Goal: Information Seeking & Learning: Learn about a topic

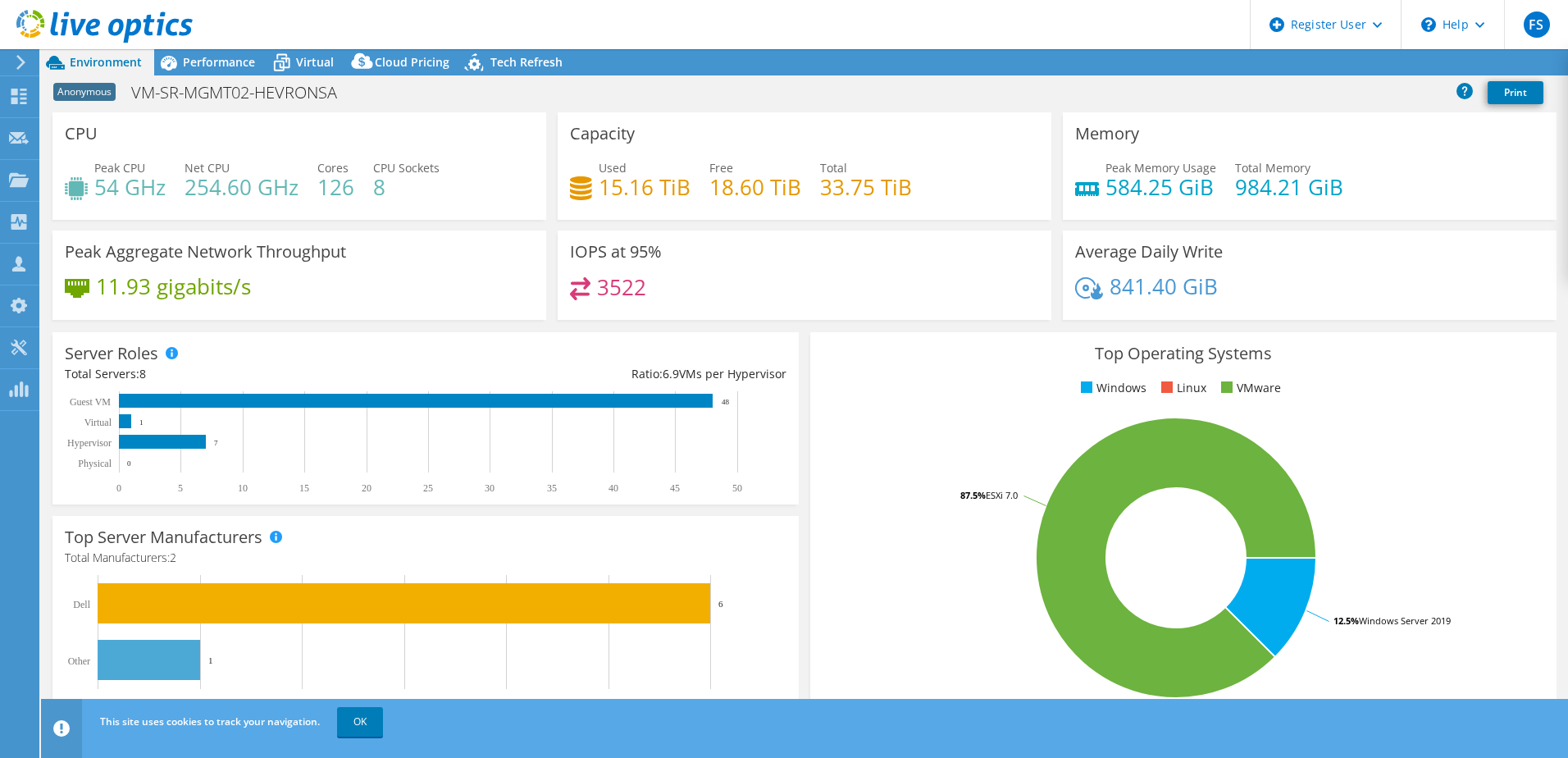
select select "USD"
click at [177, 67] on icon at bounding box center [169, 63] width 29 height 29
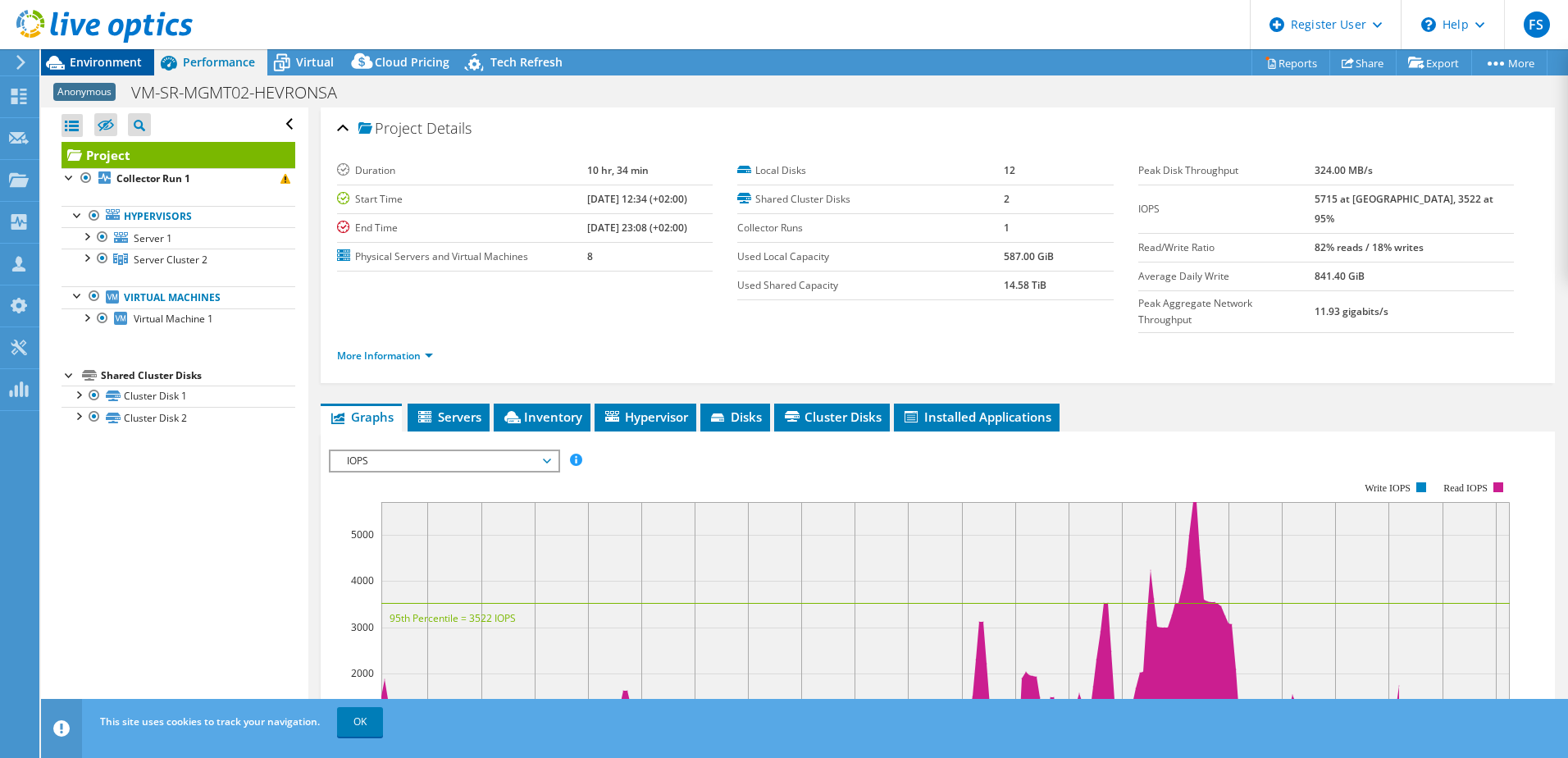
click at [94, 70] on div "Environment" at bounding box center [97, 62] width 113 height 26
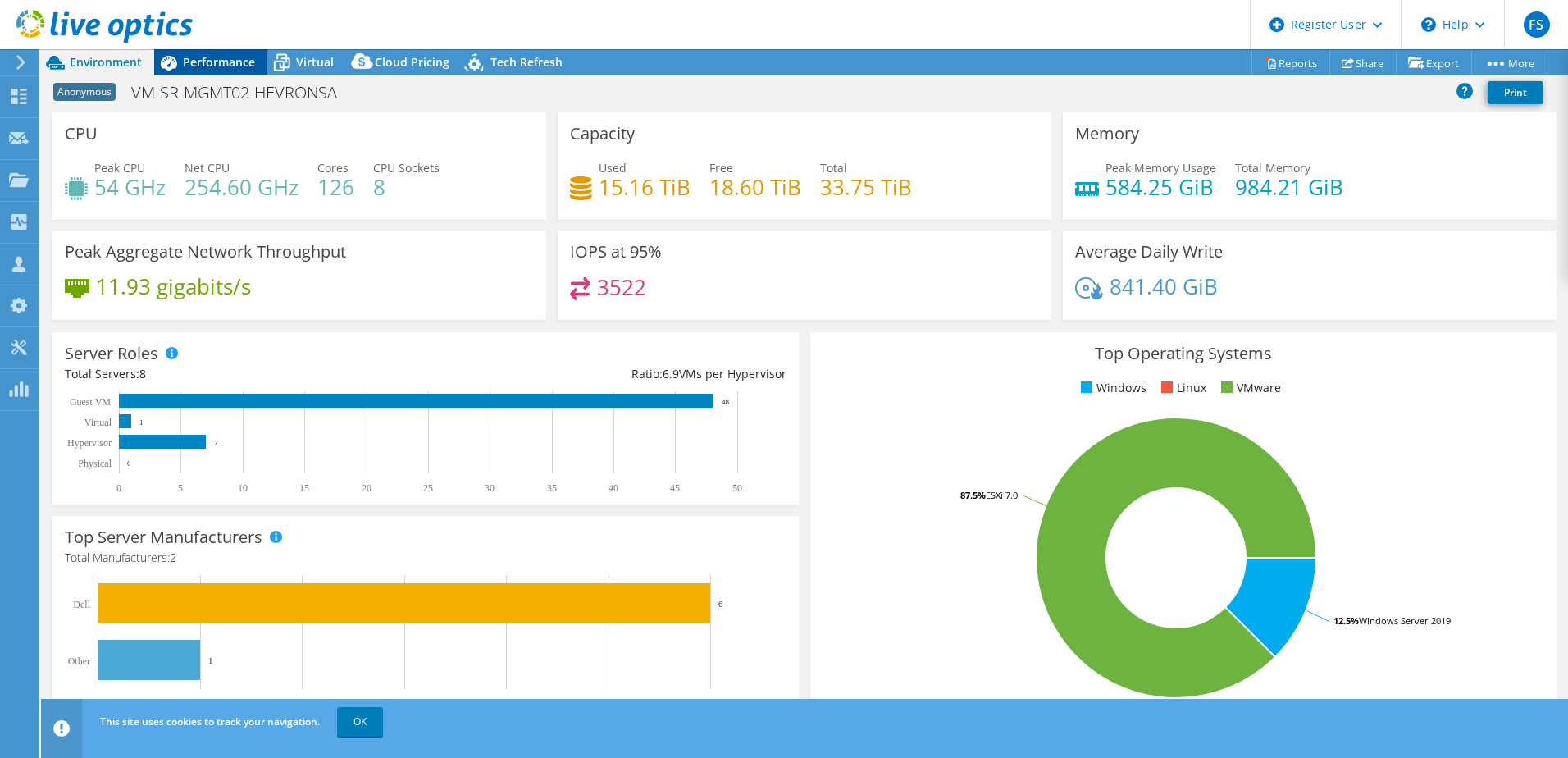
click at [168, 63] on icon at bounding box center [168, 63] width 16 height 14
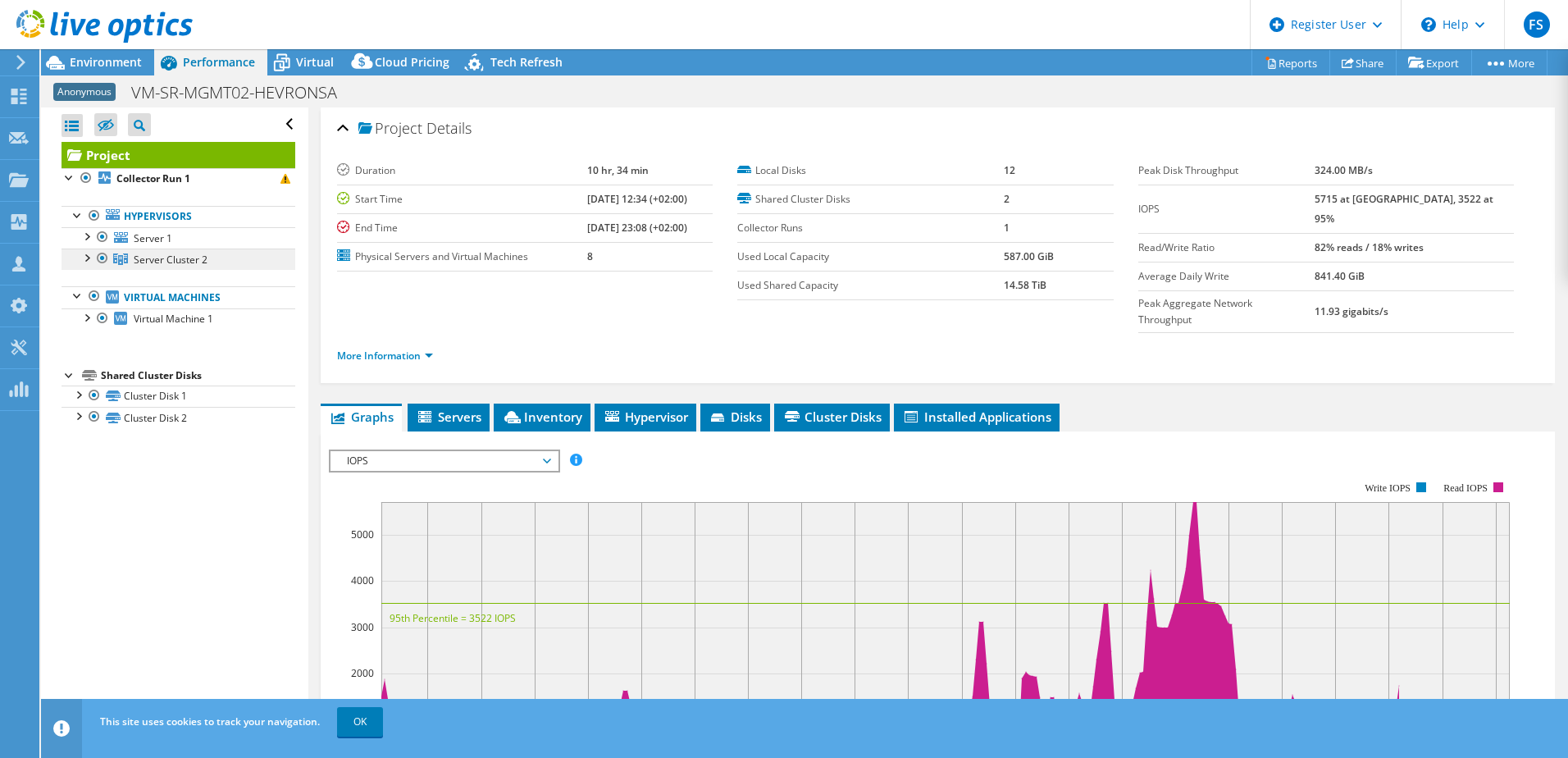
click at [138, 264] on span "Server Cluster 2" at bounding box center [170, 260] width 74 height 14
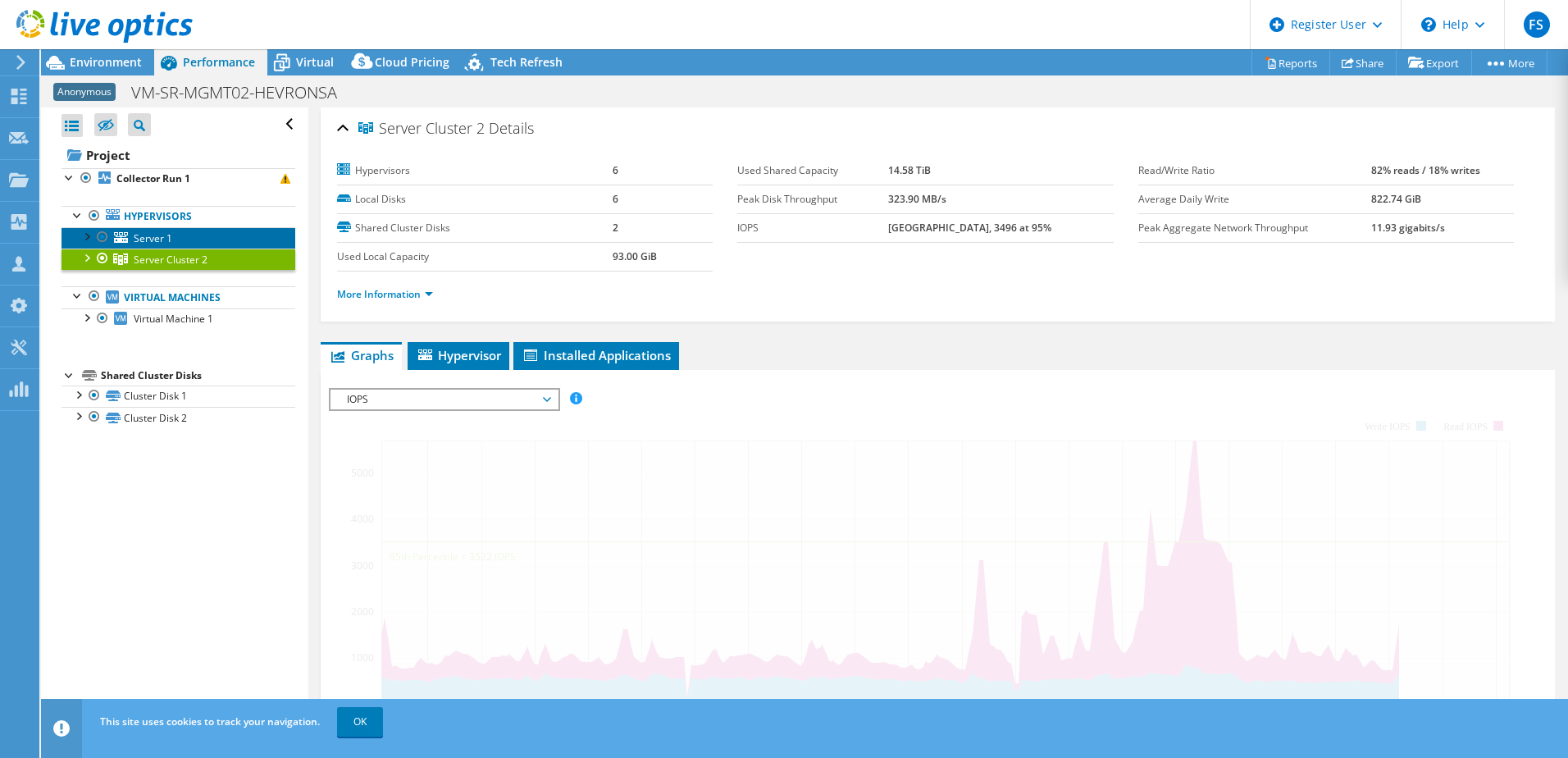
click at [146, 239] on span "Server 1" at bounding box center [152, 238] width 38 height 14
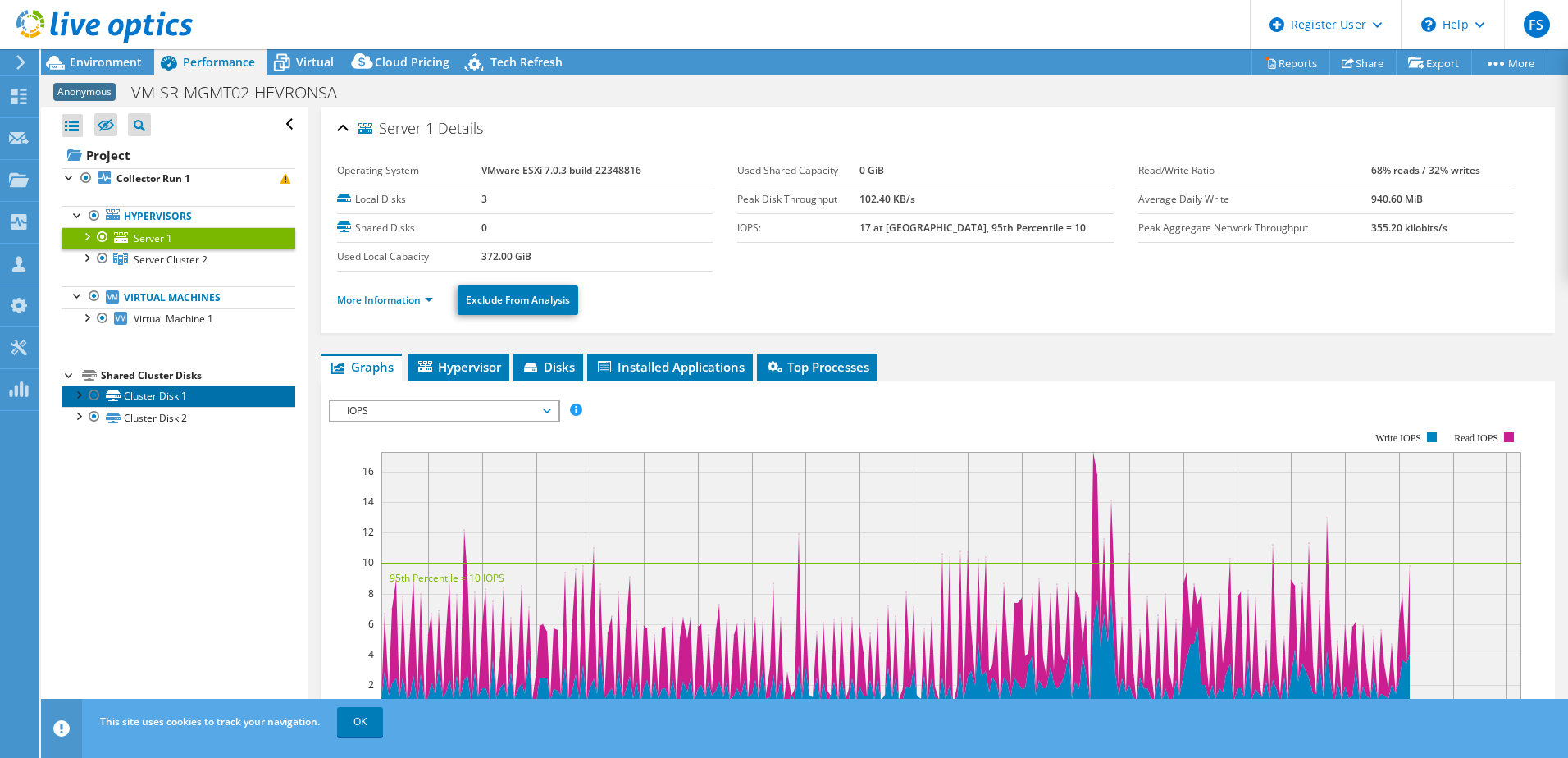
click at [157, 394] on link "Cluster Disk 1" at bounding box center [177, 396] width 233 height 21
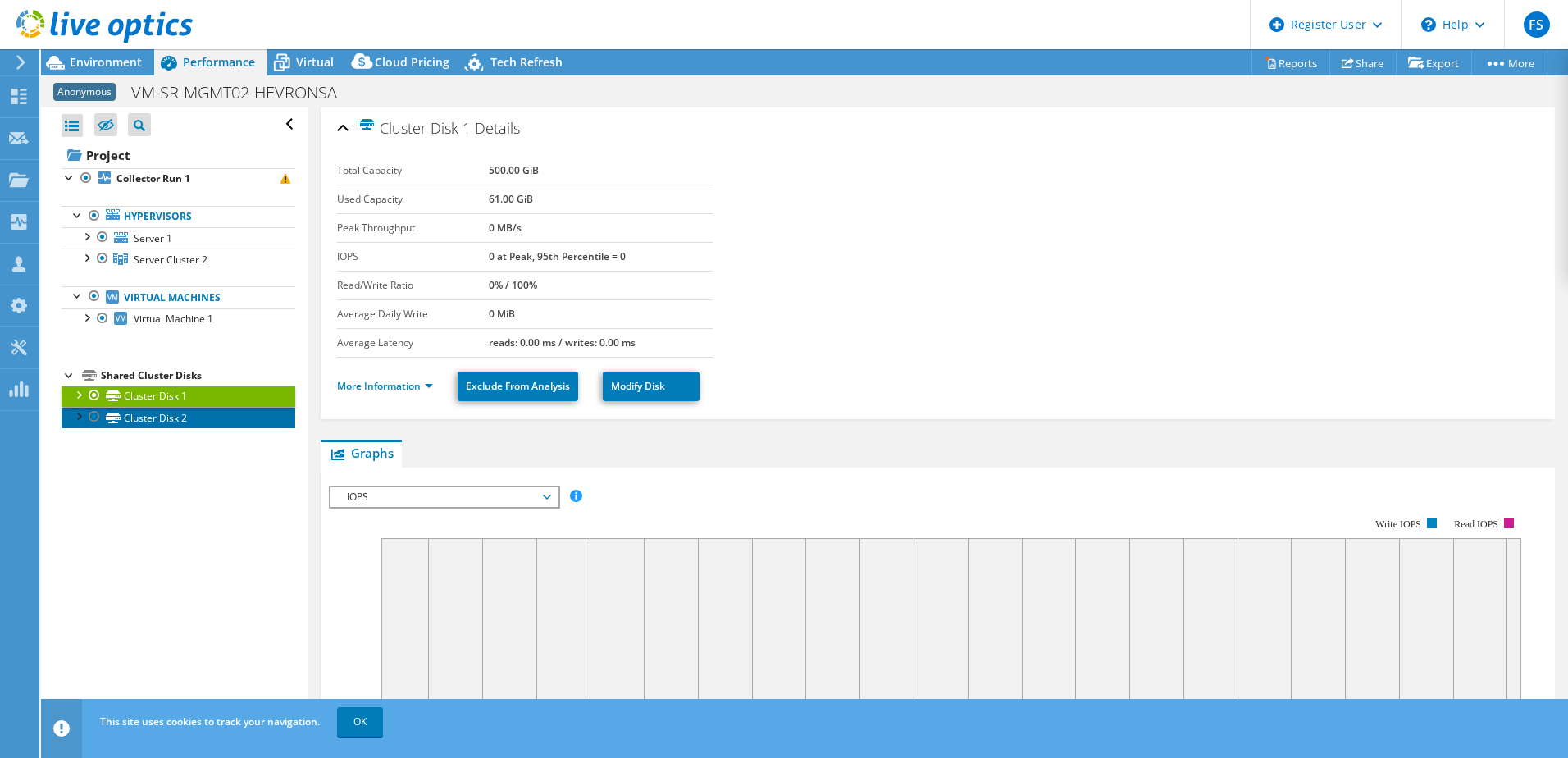
click at [180, 412] on link "Cluster Disk 2" at bounding box center [177, 417] width 233 height 21
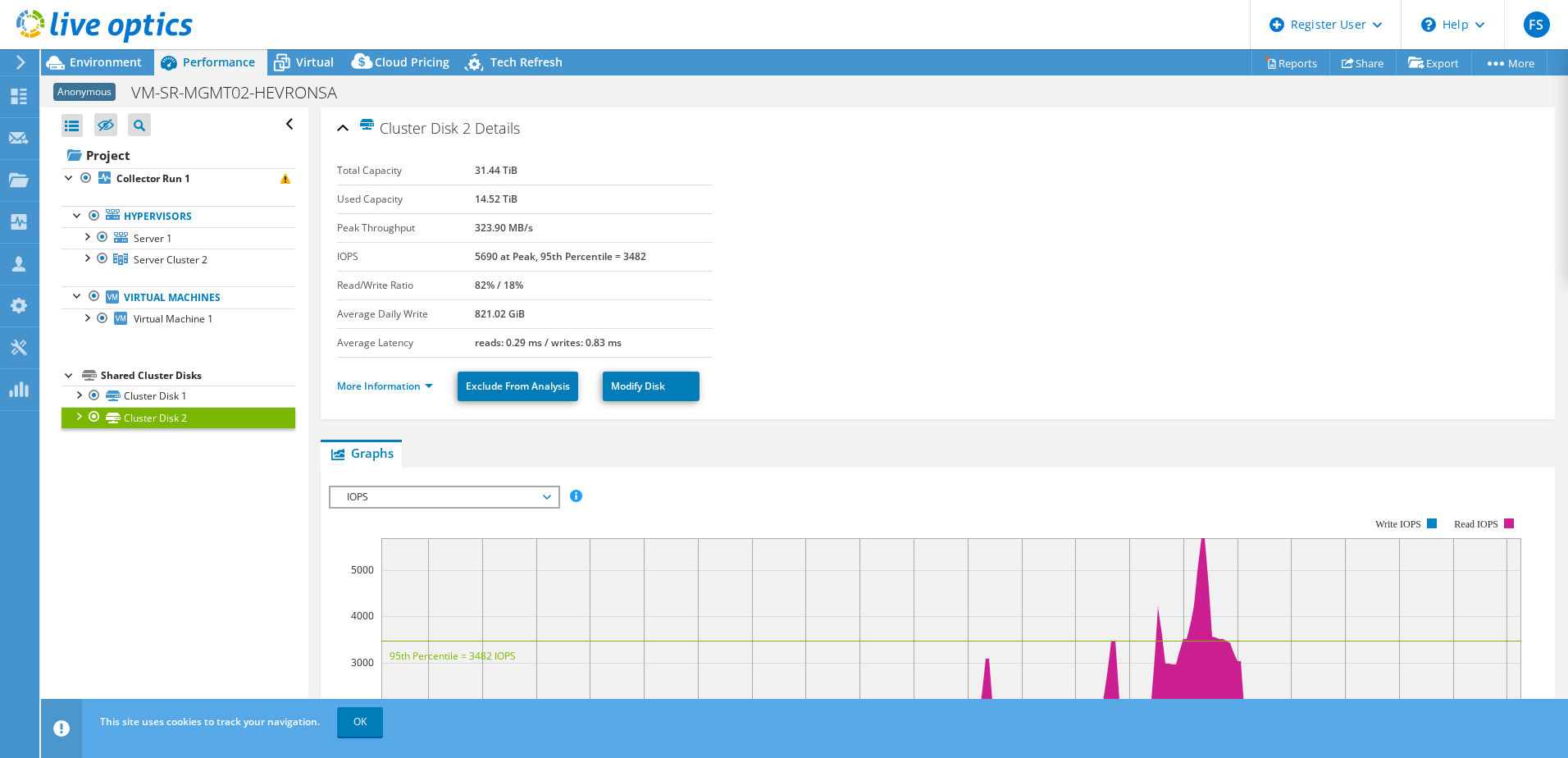
click at [70, 410] on div at bounding box center [77, 414] width 16 height 16
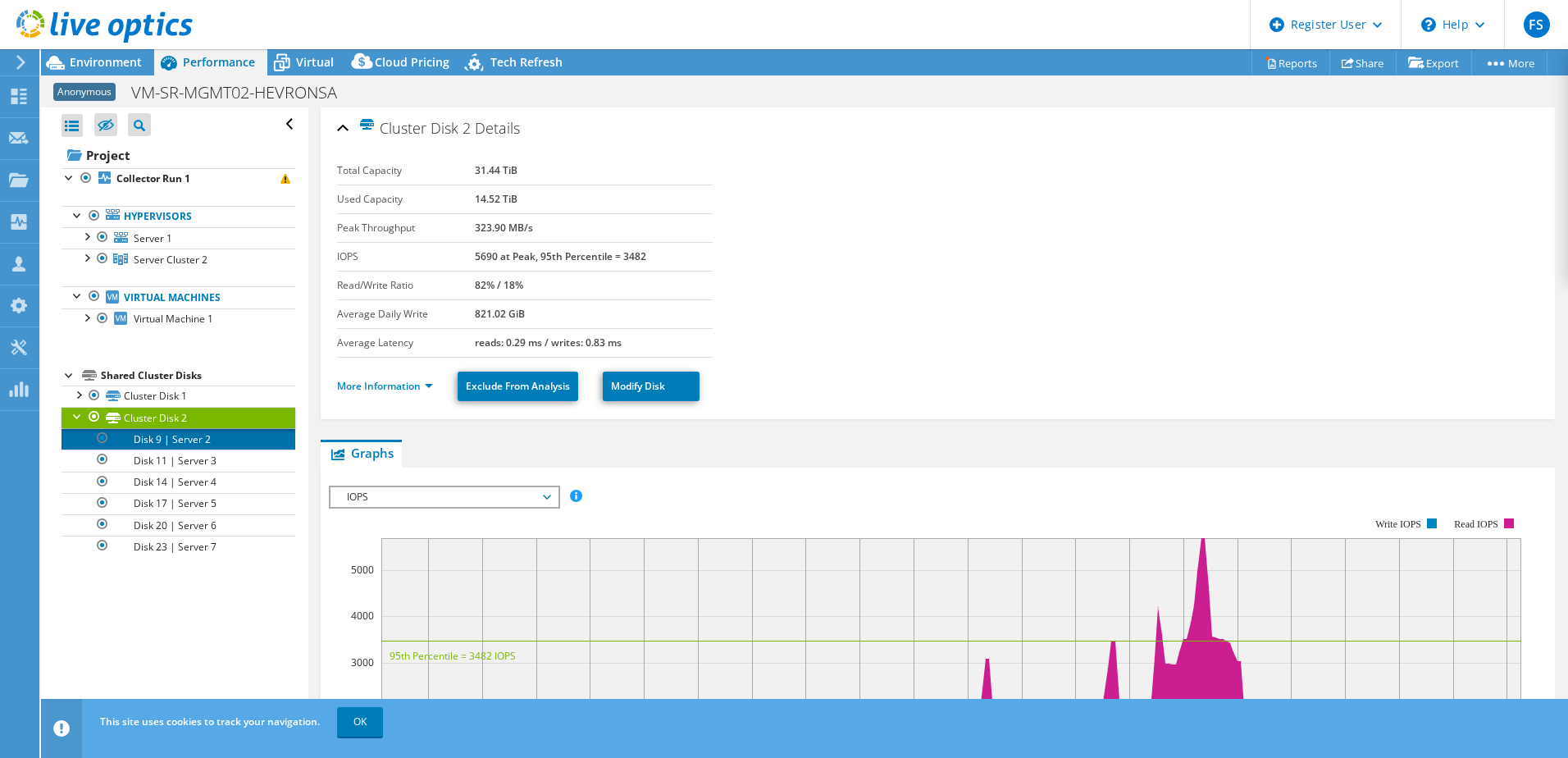
click at [166, 435] on link "Disk 9 | Server 2" at bounding box center [177, 438] width 233 height 21
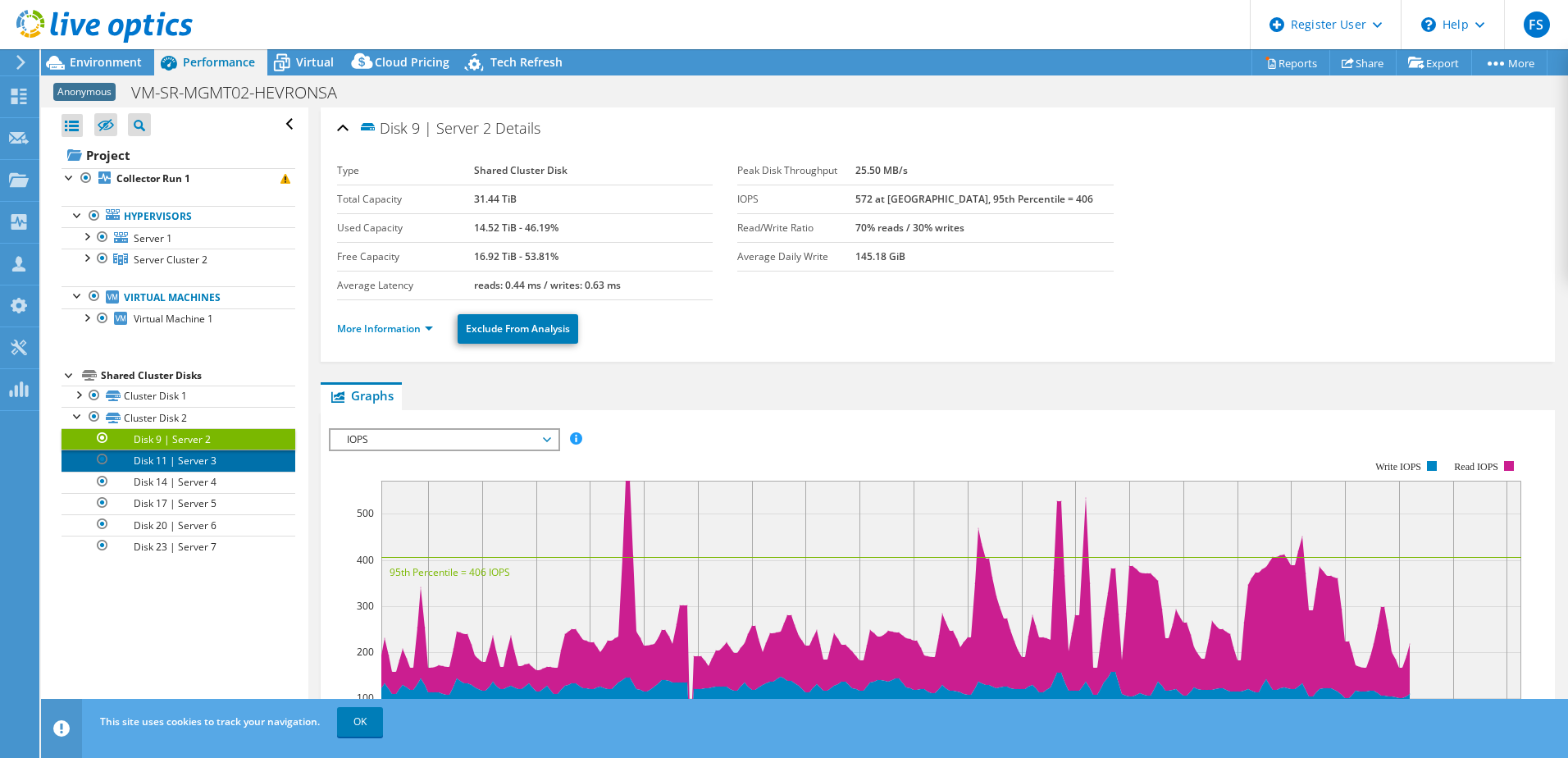
click at [165, 458] on link "Disk 11 | Server 3" at bounding box center [177, 459] width 233 height 21
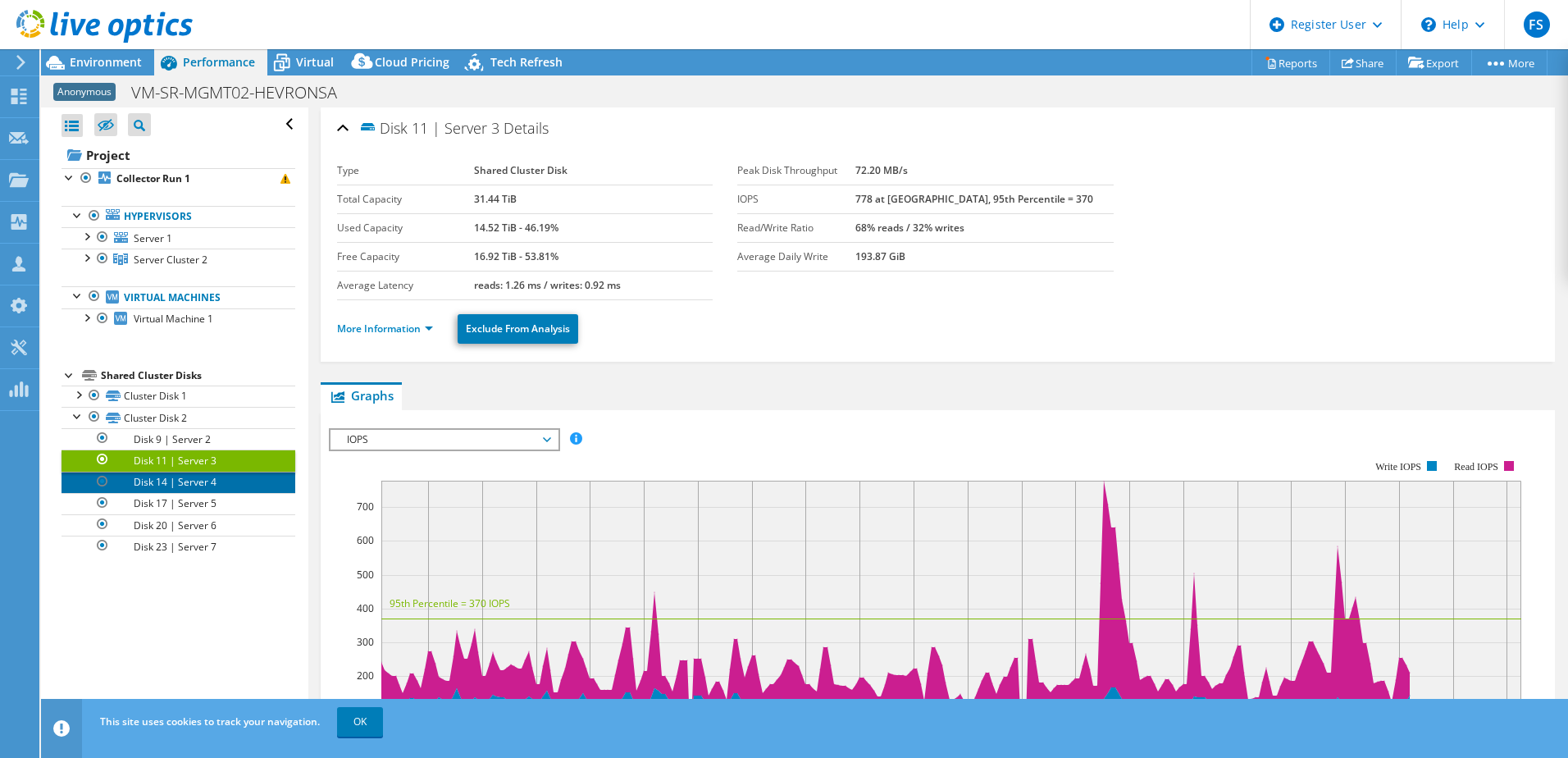
click at [162, 482] on link "Disk 14 | Server 4" at bounding box center [177, 481] width 233 height 21
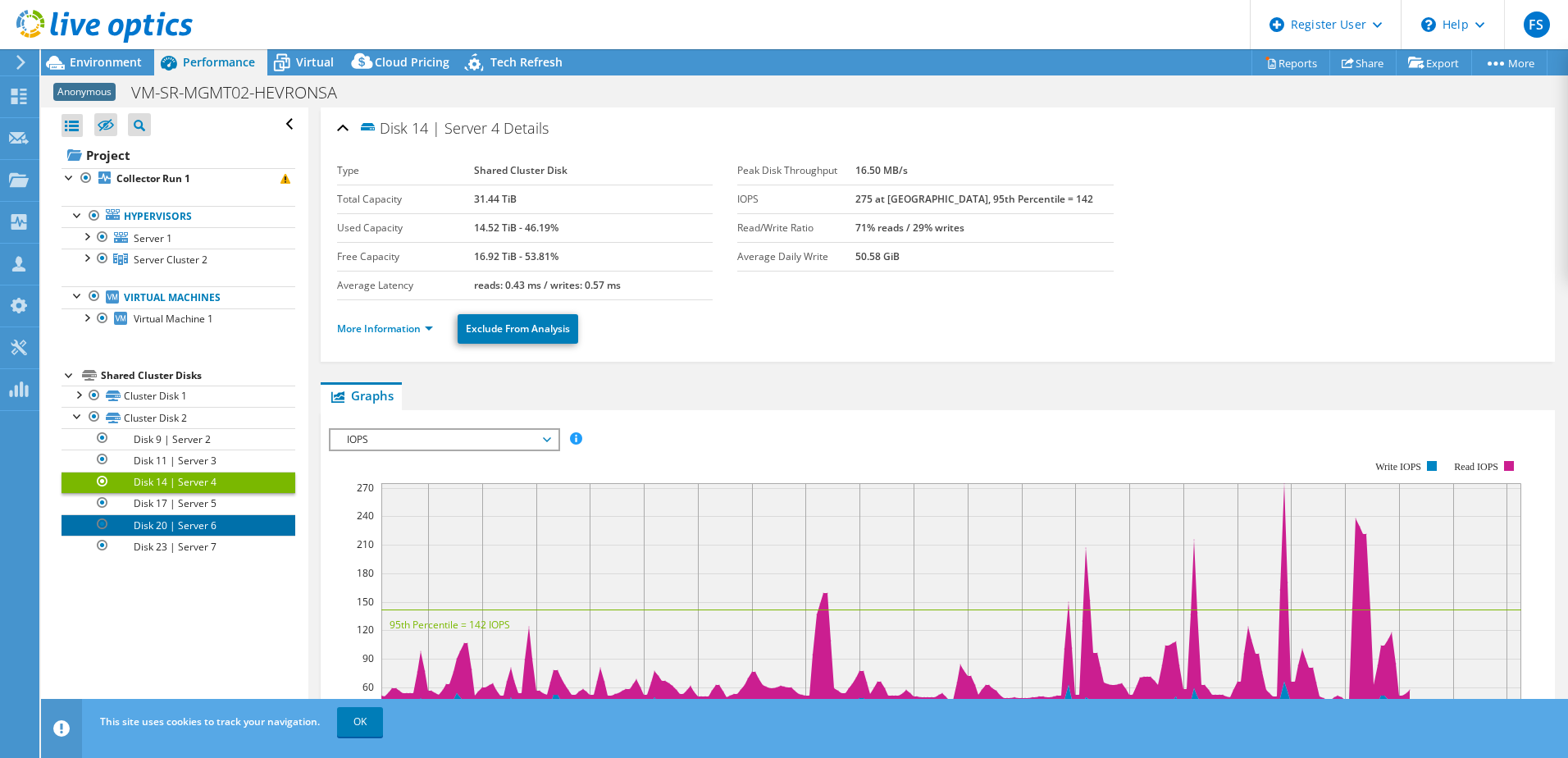
click at [168, 514] on link "Disk 20 | Server 6" at bounding box center [177, 525] width 233 height 21
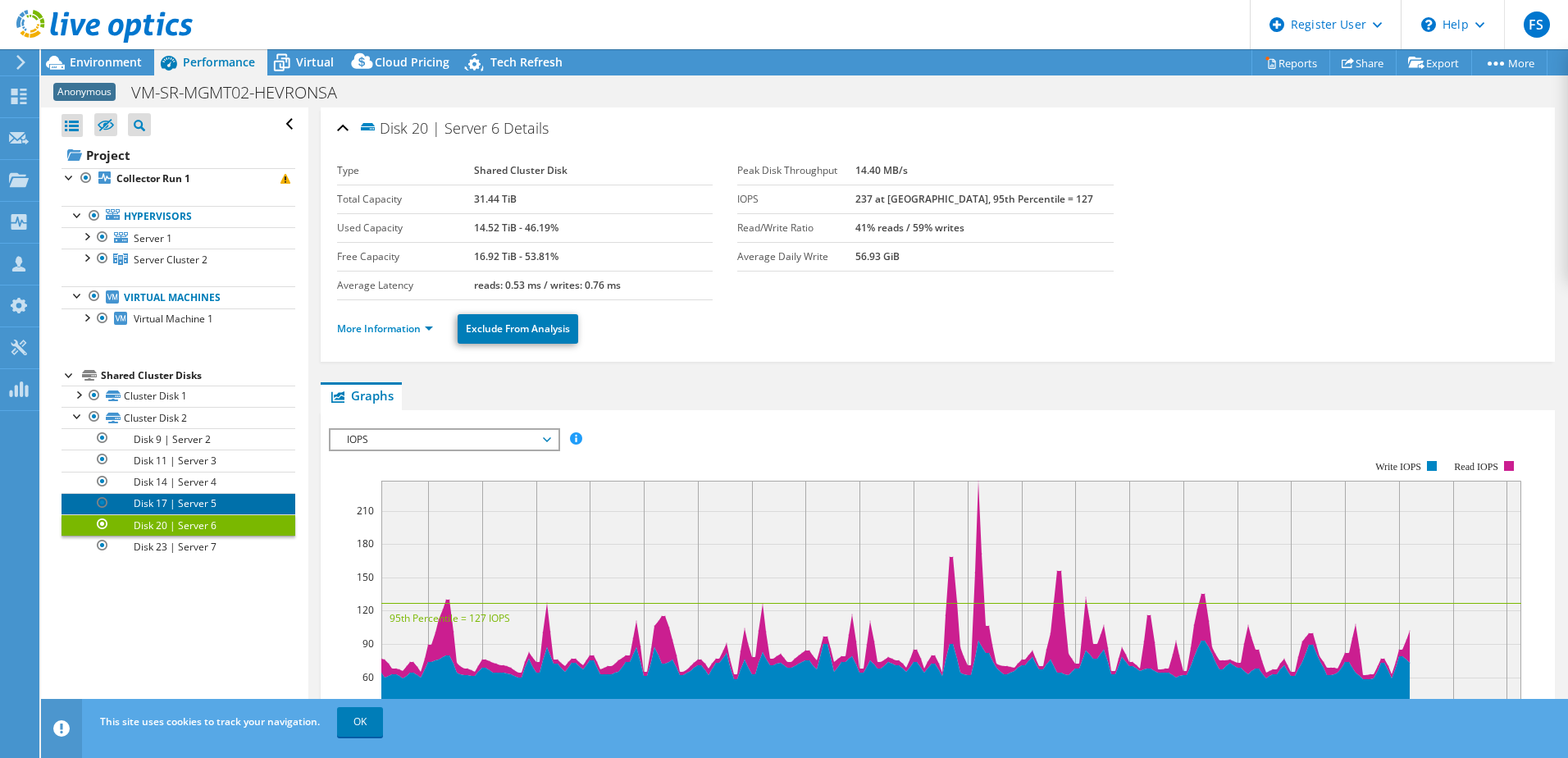
click at [168, 497] on link "Disk 17 | Server 5" at bounding box center [177, 503] width 233 height 21
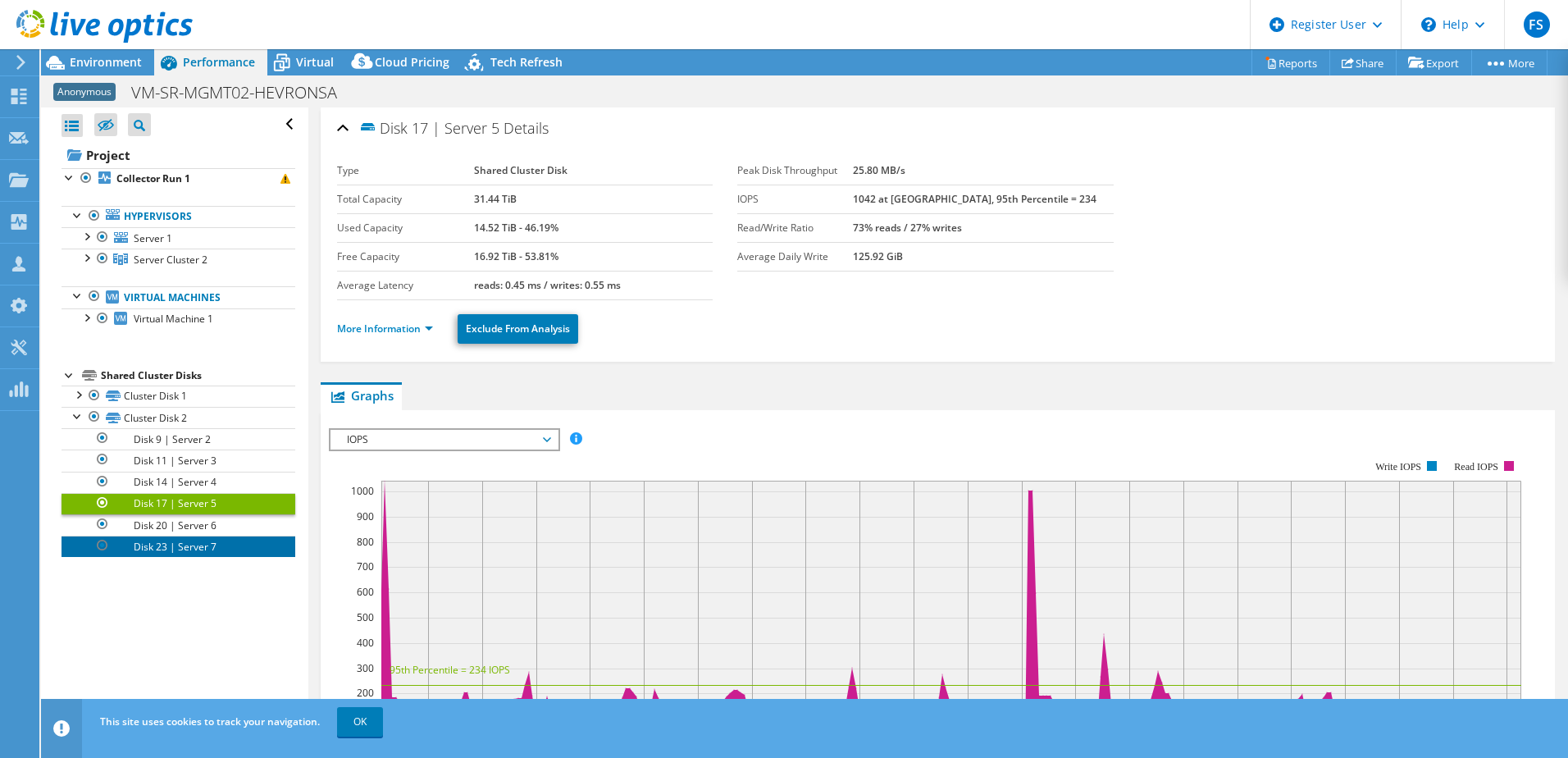
click at [162, 554] on link "Disk 23 | Server 7" at bounding box center [177, 546] width 233 height 21
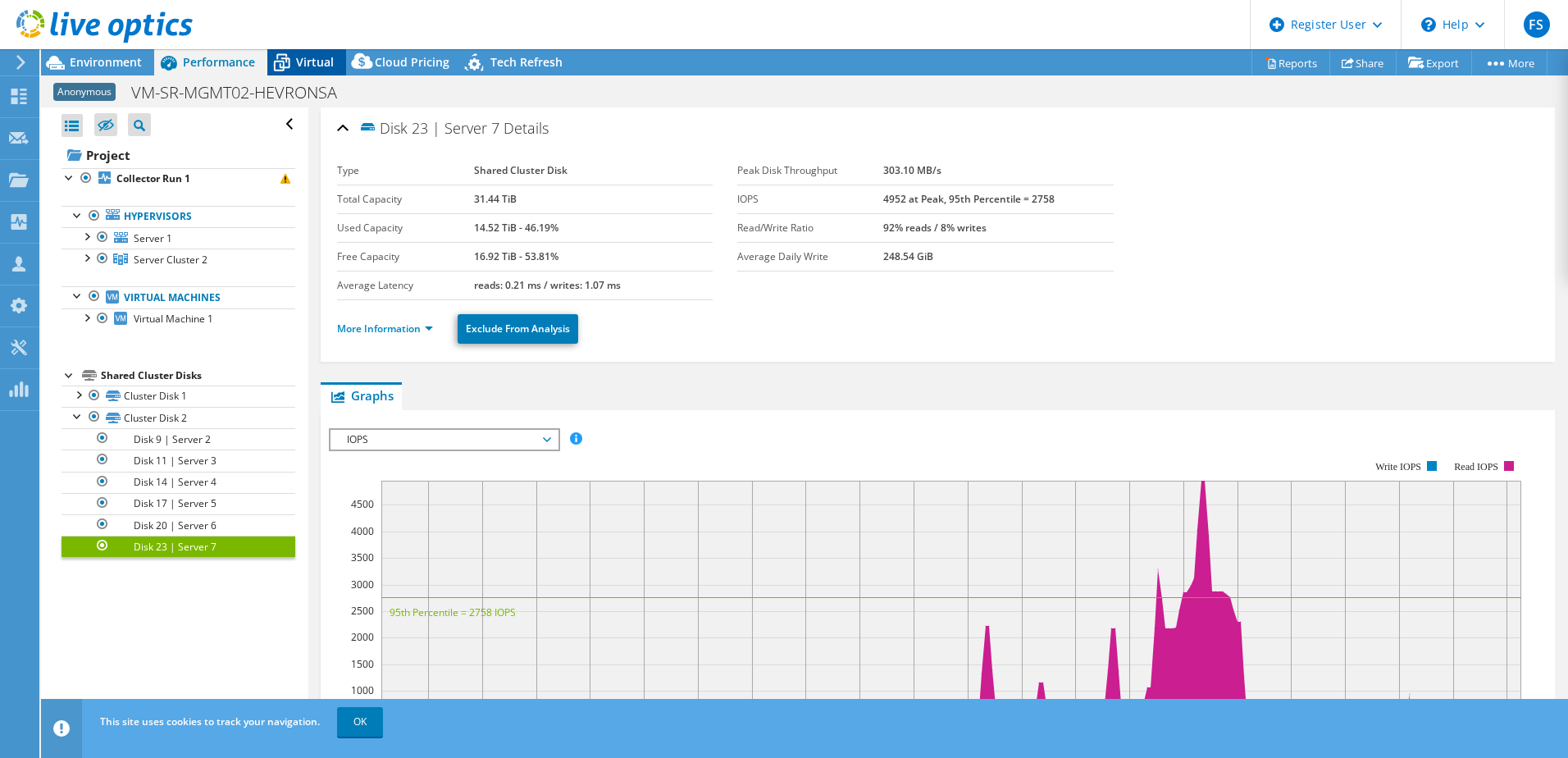
click at [301, 68] on span "Virtual" at bounding box center [315, 62] width 37 height 15
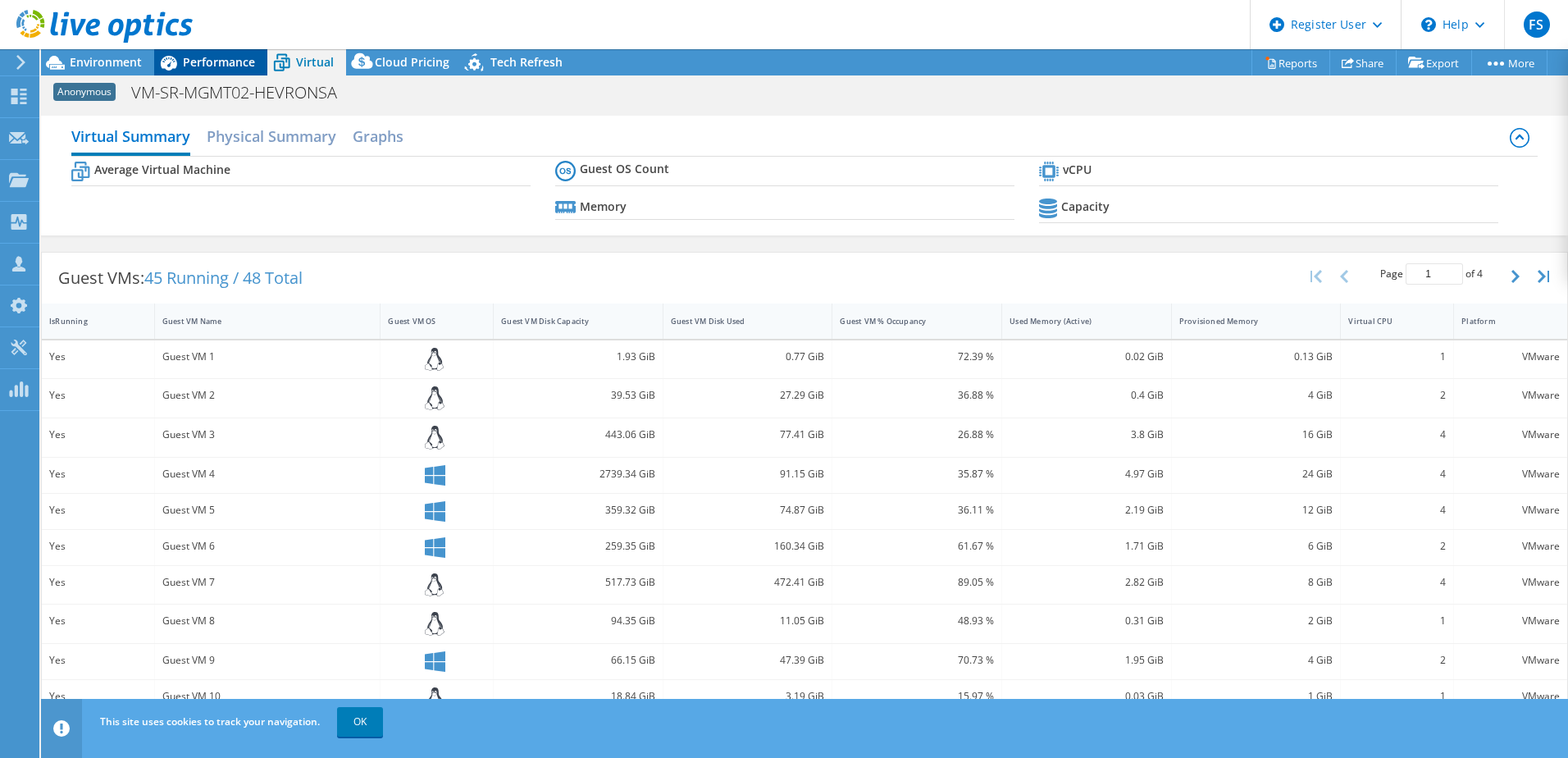
click at [236, 61] on span "Performance" at bounding box center [218, 62] width 72 height 15
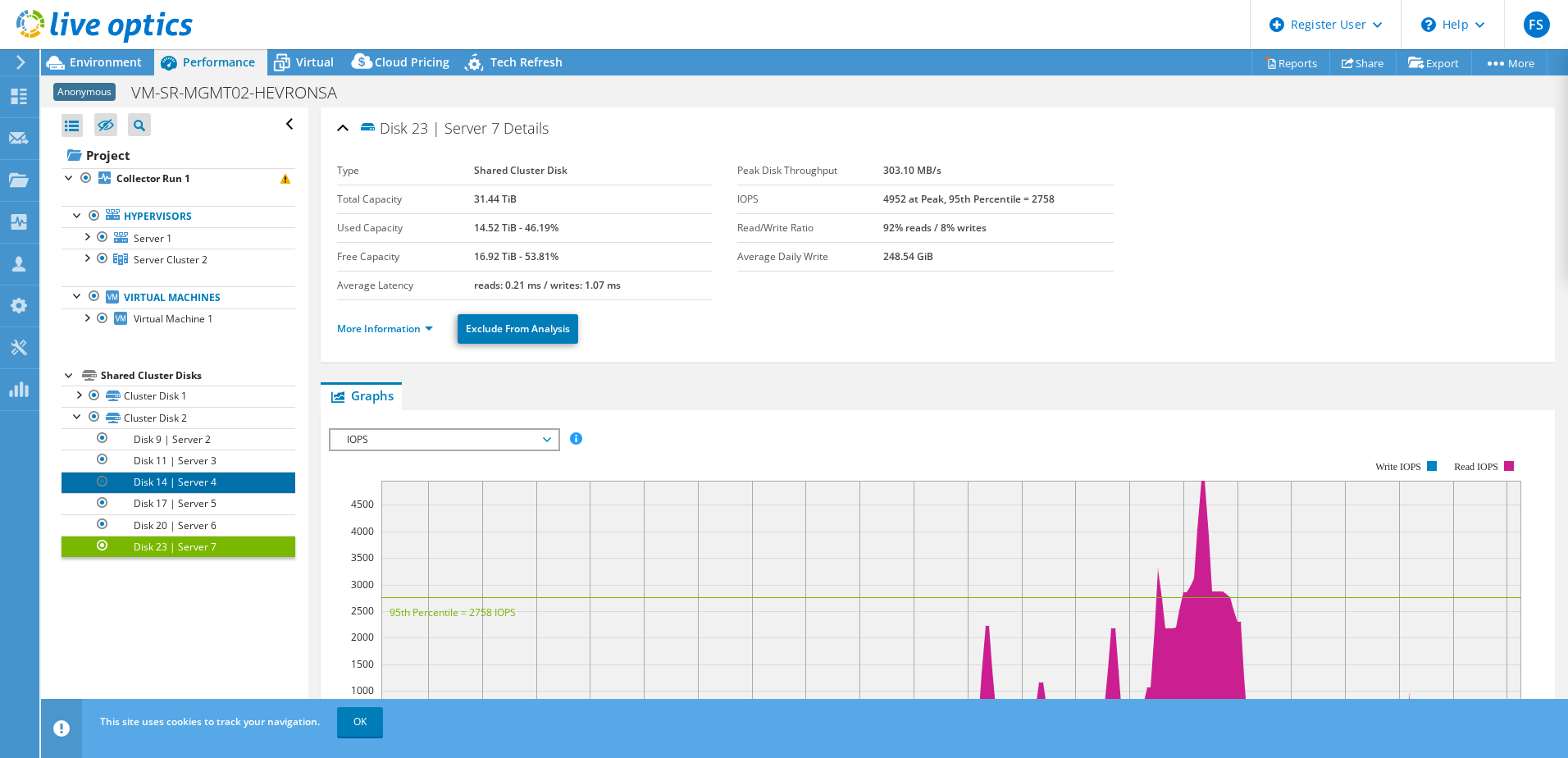
click at [195, 476] on link "Disk 14 | Server 4" at bounding box center [177, 481] width 233 height 21
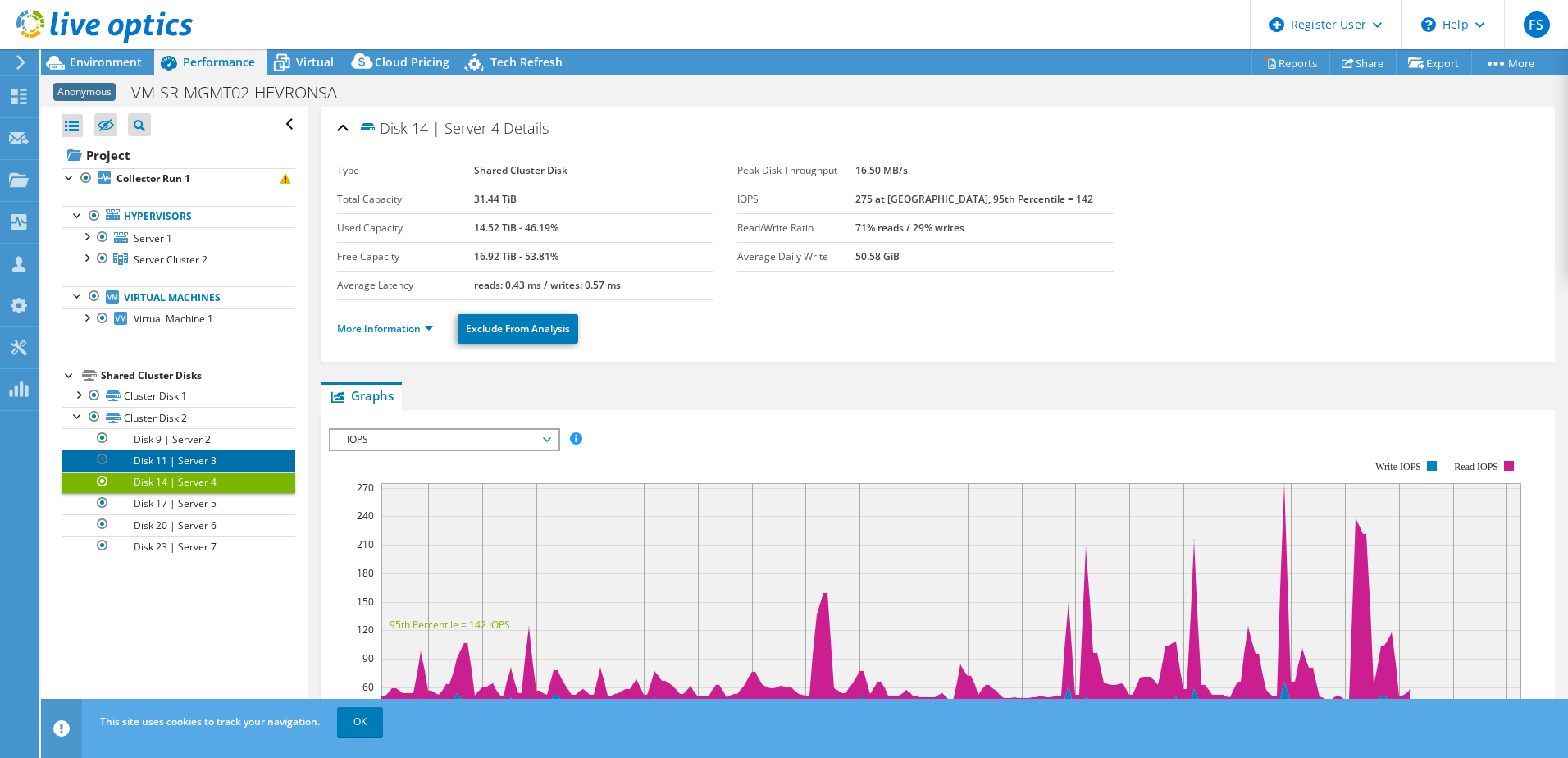
click at [191, 451] on link "Disk 11 | Server 3" at bounding box center [177, 459] width 233 height 21
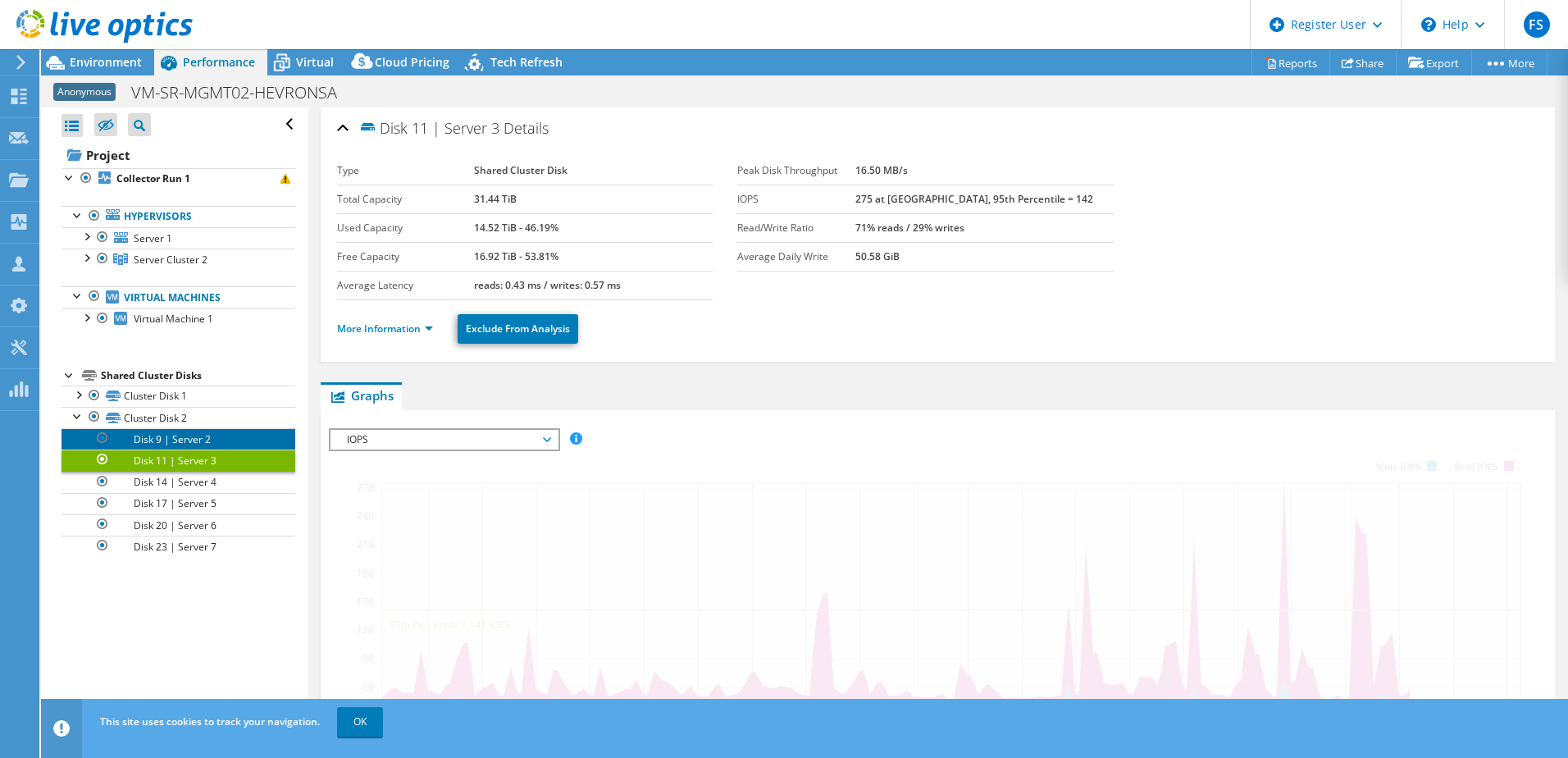
click at [195, 444] on link "Disk 9 | Server 2" at bounding box center [177, 438] width 233 height 21
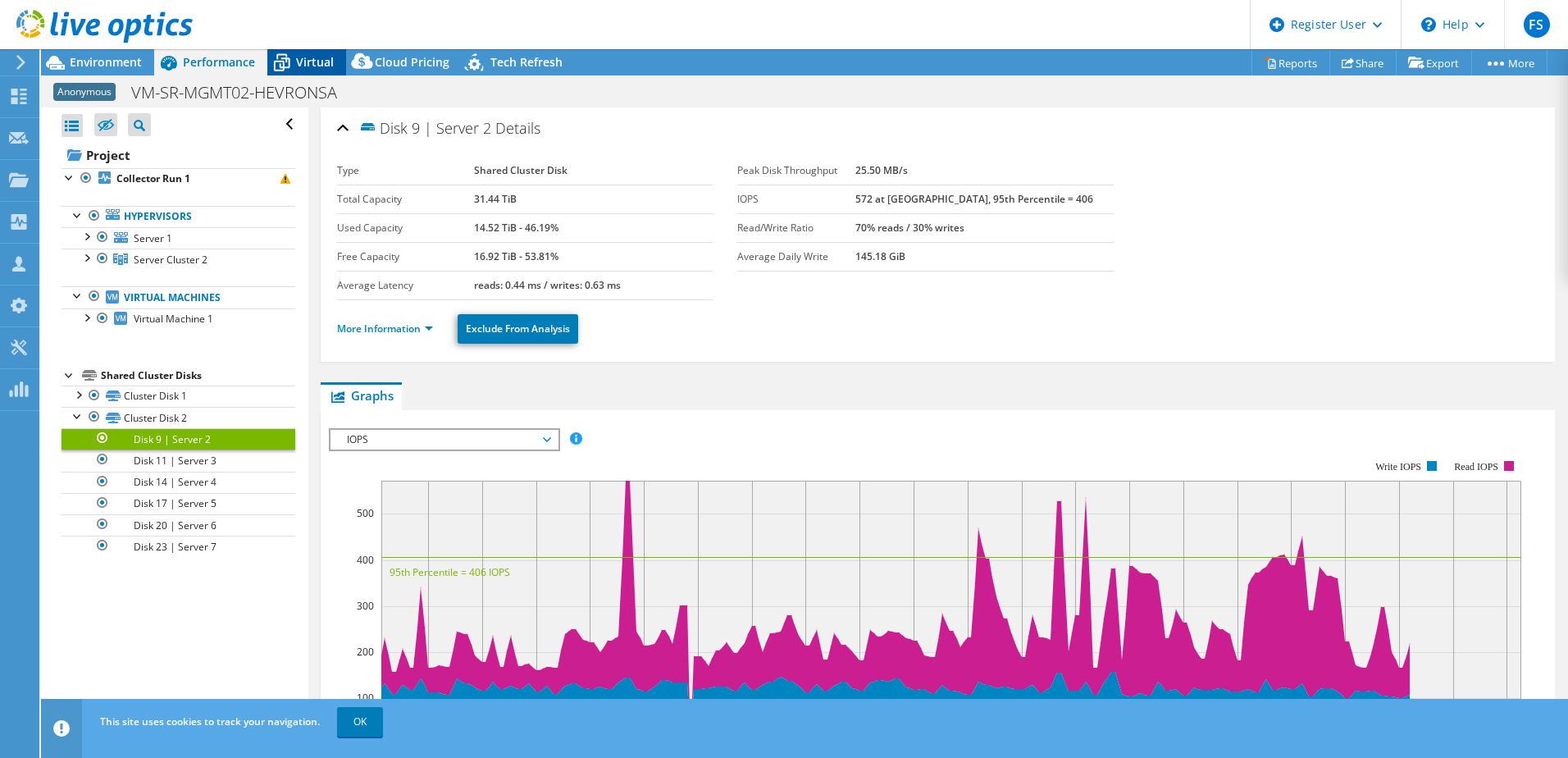
drag, startPoint x: 354, startPoint y: 61, endPoint x: 339, endPoint y: 68, distance: 16.6
click at [349, 66] on icon at bounding box center [362, 65] width 33 height 33
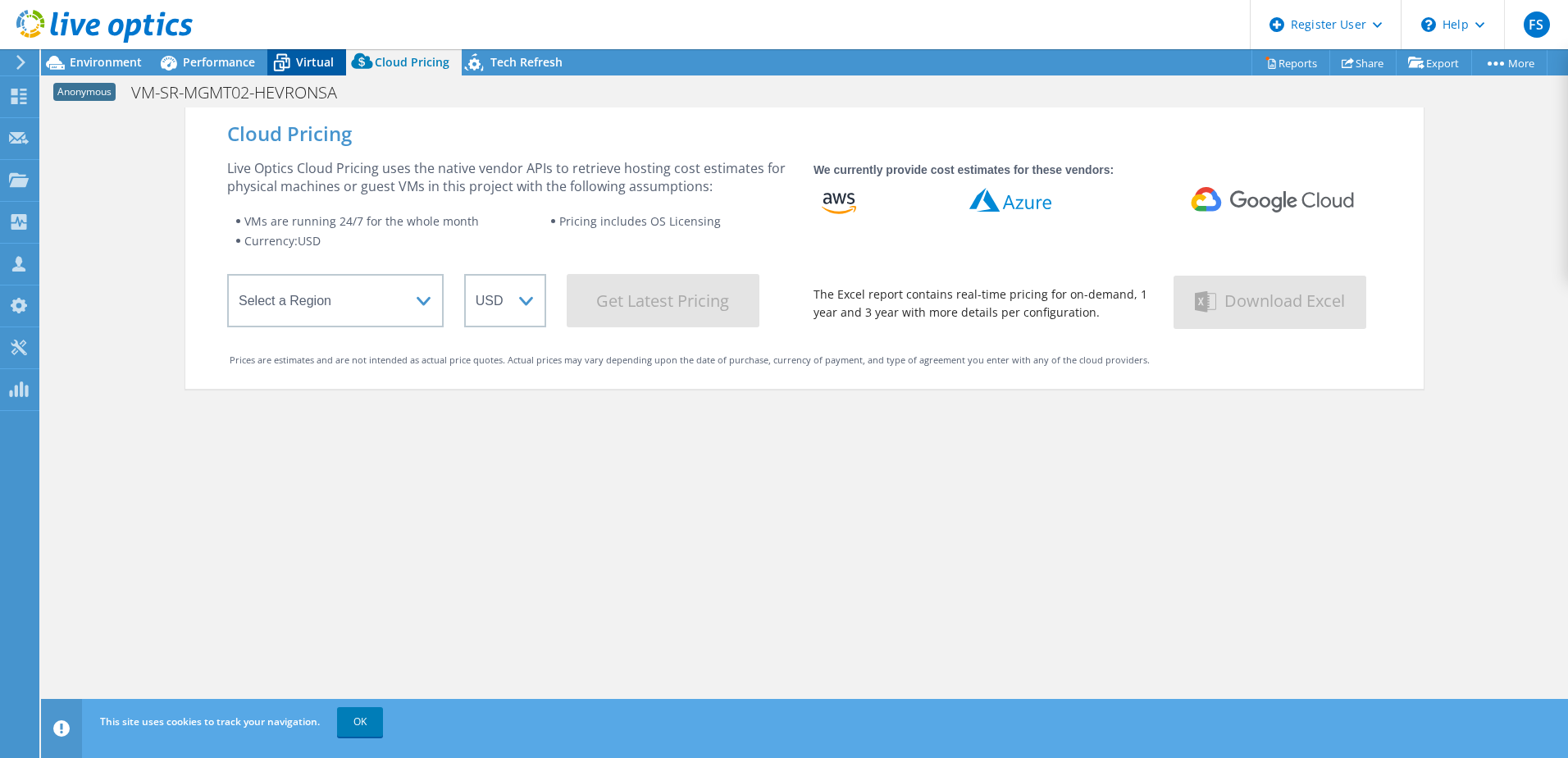
click at [336, 68] on div "Virtual" at bounding box center [306, 62] width 79 height 26
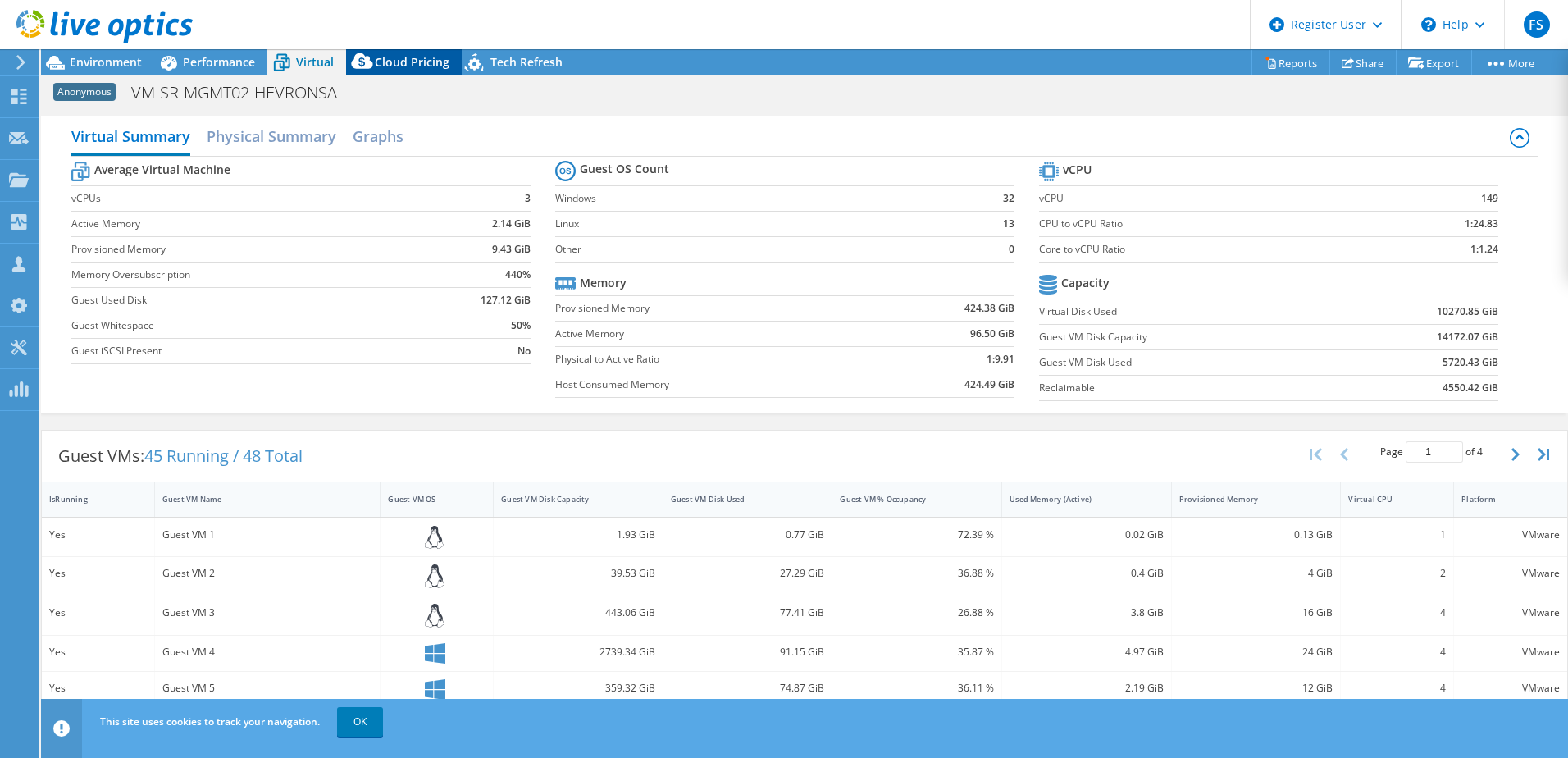
click at [450, 59] on div "Cloud Pricing" at bounding box center [404, 62] width 115 height 26
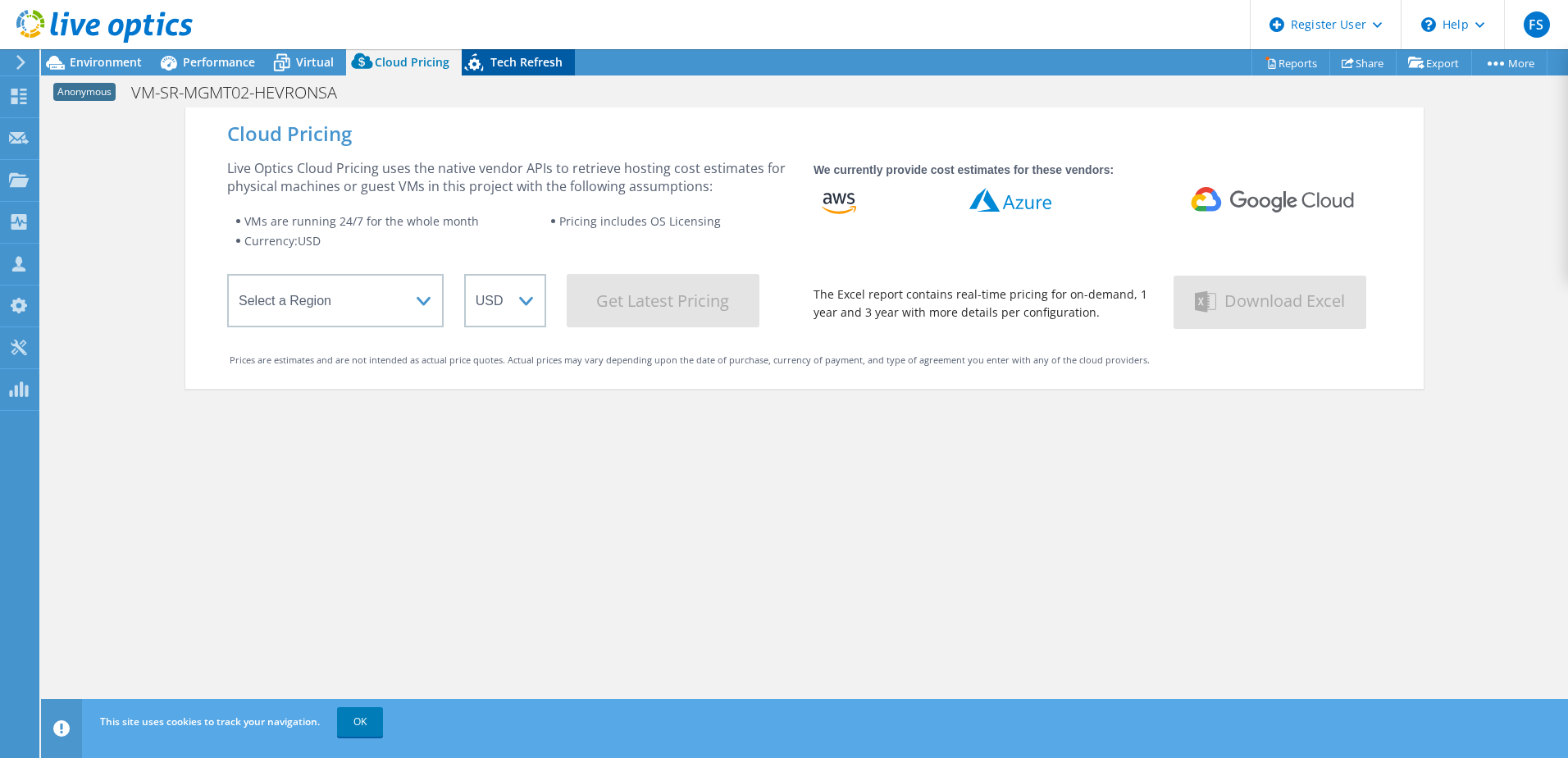
click at [516, 56] on span "Tech Refresh" at bounding box center [526, 62] width 72 height 15
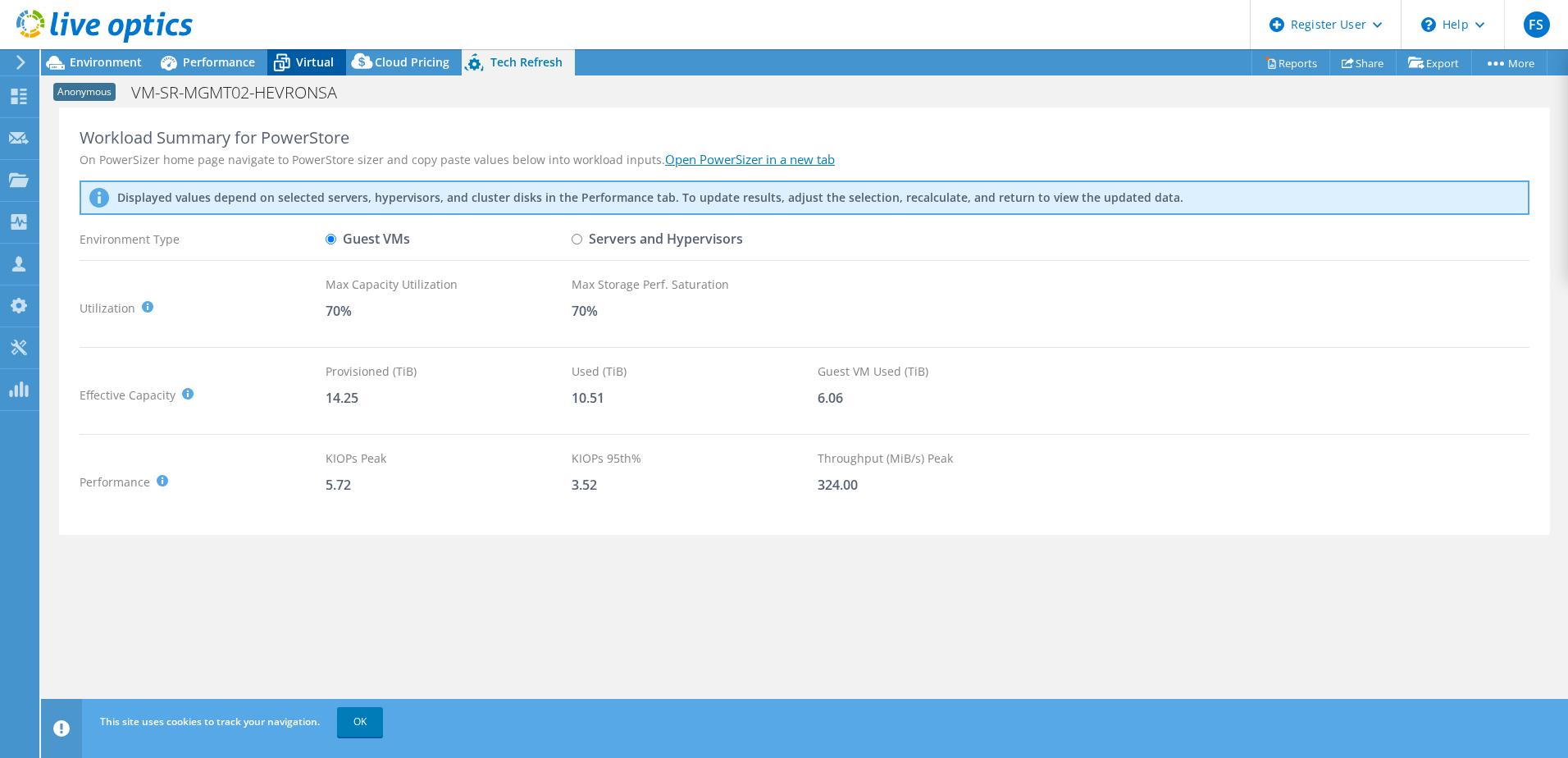
click at [329, 57] on span "Virtual" at bounding box center [315, 62] width 37 height 15
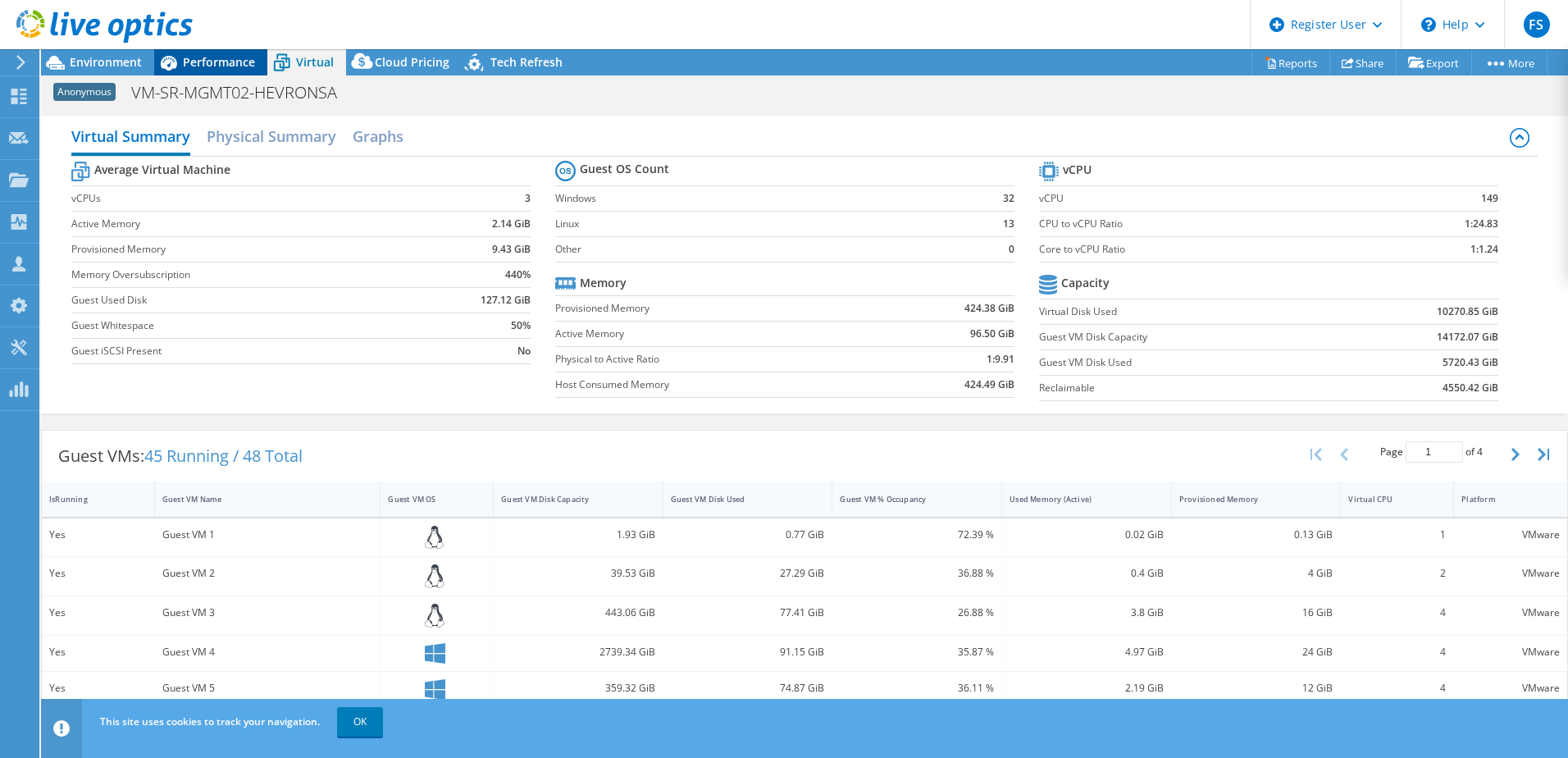
click at [257, 60] on div "Performance" at bounding box center [211, 62] width 113 height 26
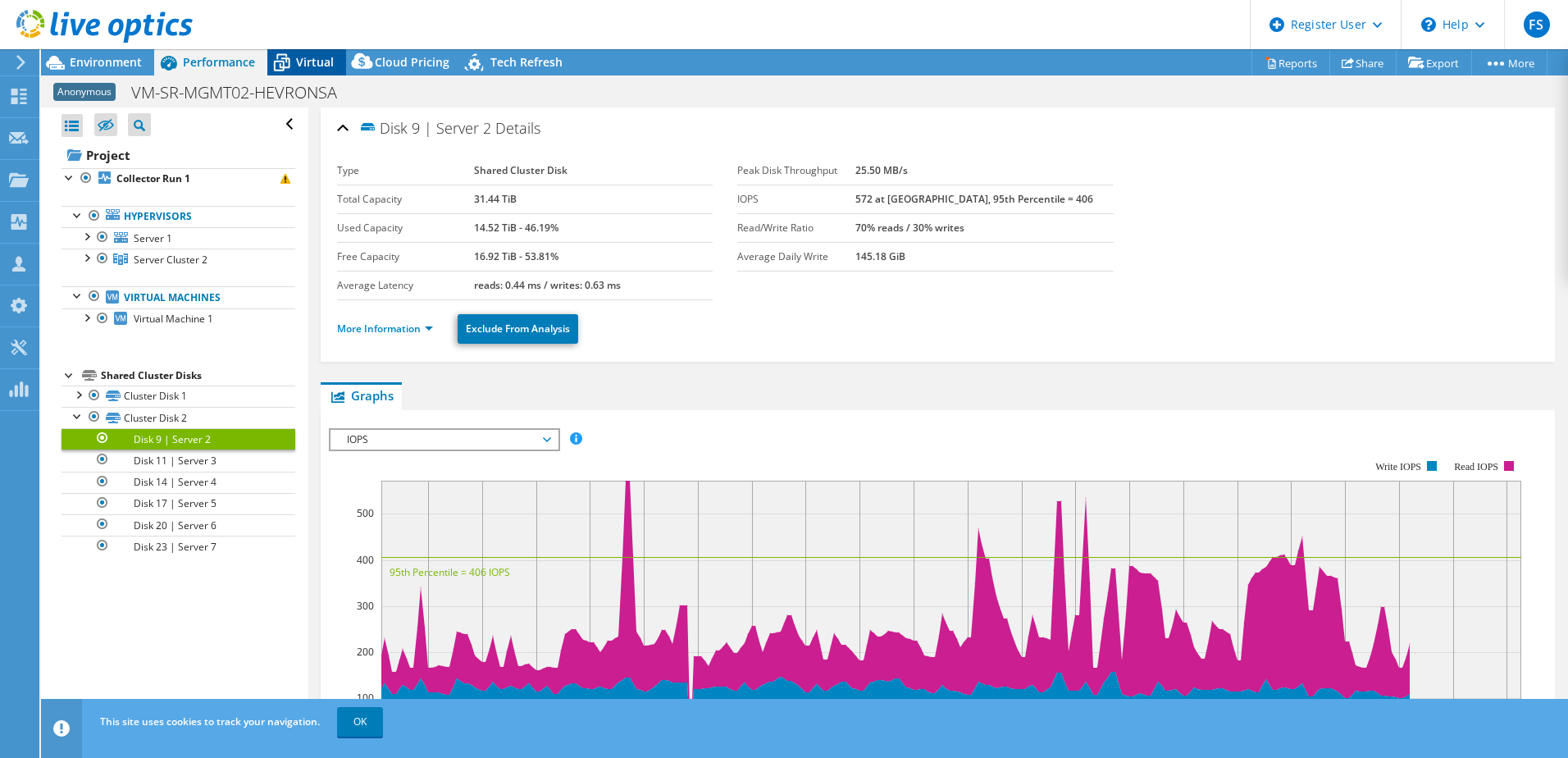
click at [314, 51] on div "Virtual" at bounding box center [306, 62] width 79 height 26
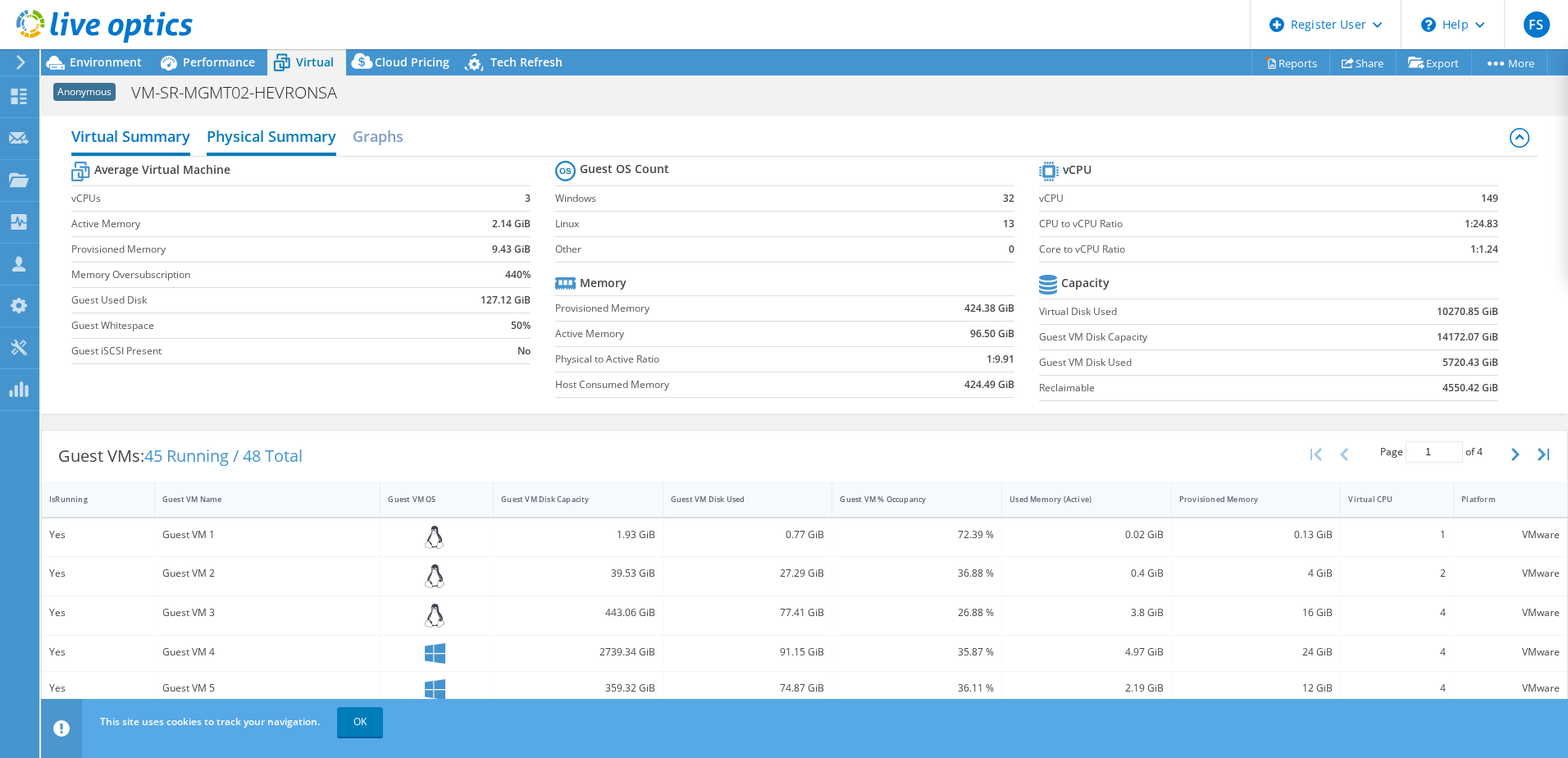
click at [247, 137] on h2 "Physical Summary" at bounding box center [271, 138] width 130 height 36
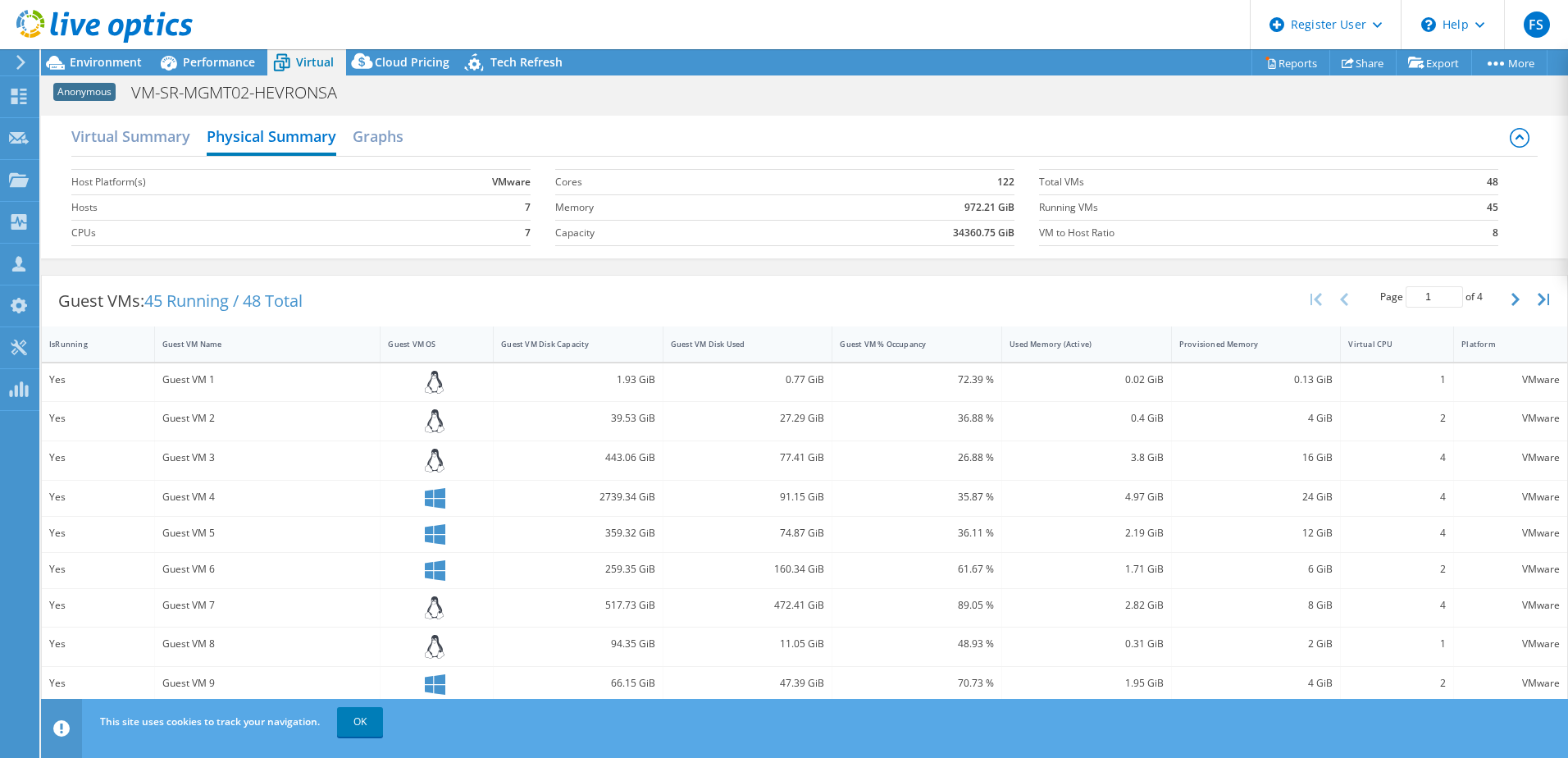
click at [357, 202] on label "Hosts" at bounding box center [228, 207] width 313 height 16
drag, startPoint x: 469, startPoint y: 199, endPoint x: 900, endPoint y: 257, distance: 434.9
click at [900, 257] on div "Virtual Summary Physical Summary Graphs Host Platform(s) VMware Hosts 7 CPUs 7 …" at bounding box center [804, 187] width 1527 height 143
drag, startPoint x: 900, startPoint y: 257, endPoint x: 483, endPoint y: 247, distance: 417.1
click at [483, 247] on section "Host Platform(s) VMware Hosts 7 CPUs 7" at bounding box center [313, 207] width 484 height 93
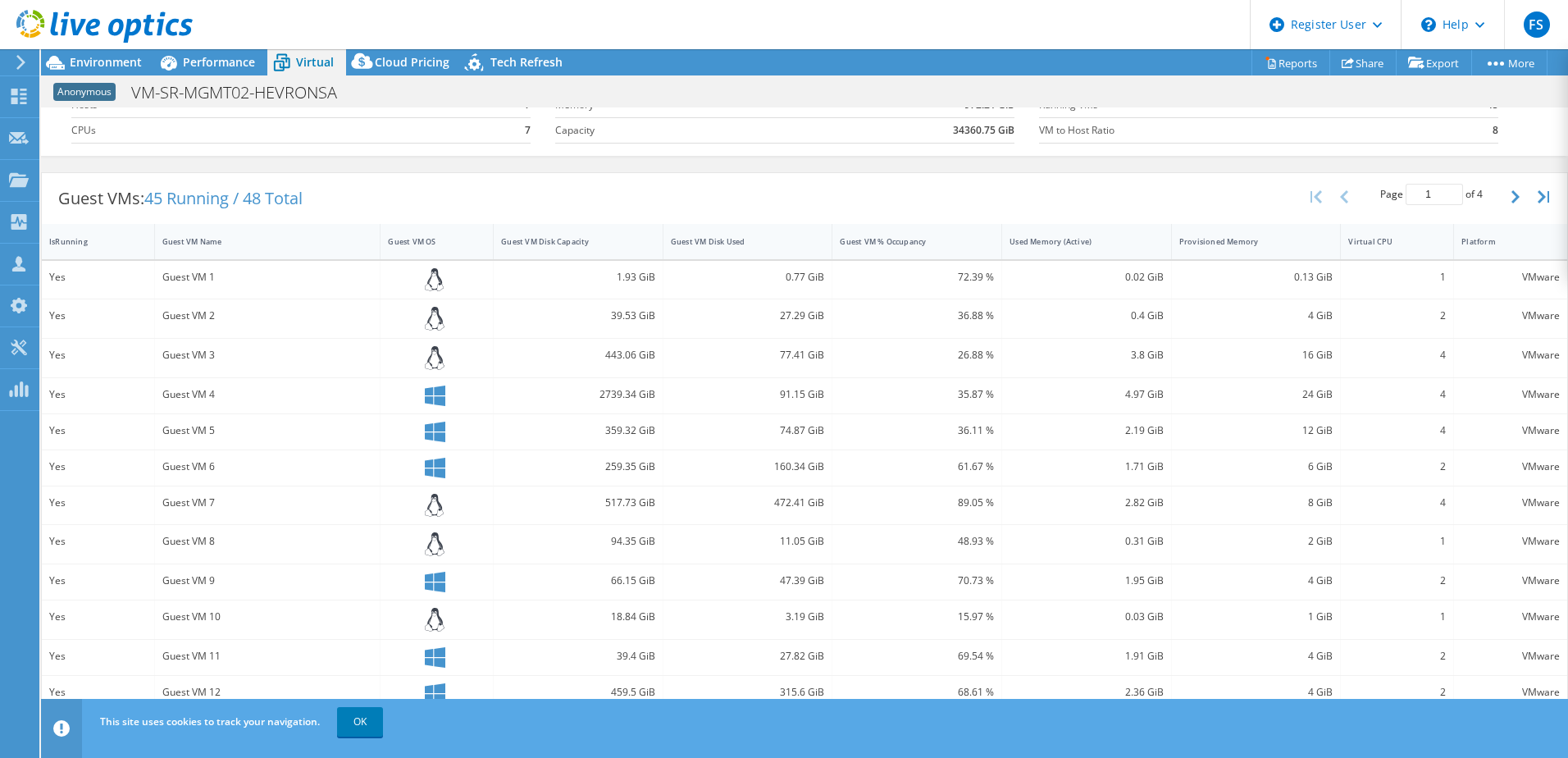
scroll to position [205, 0]
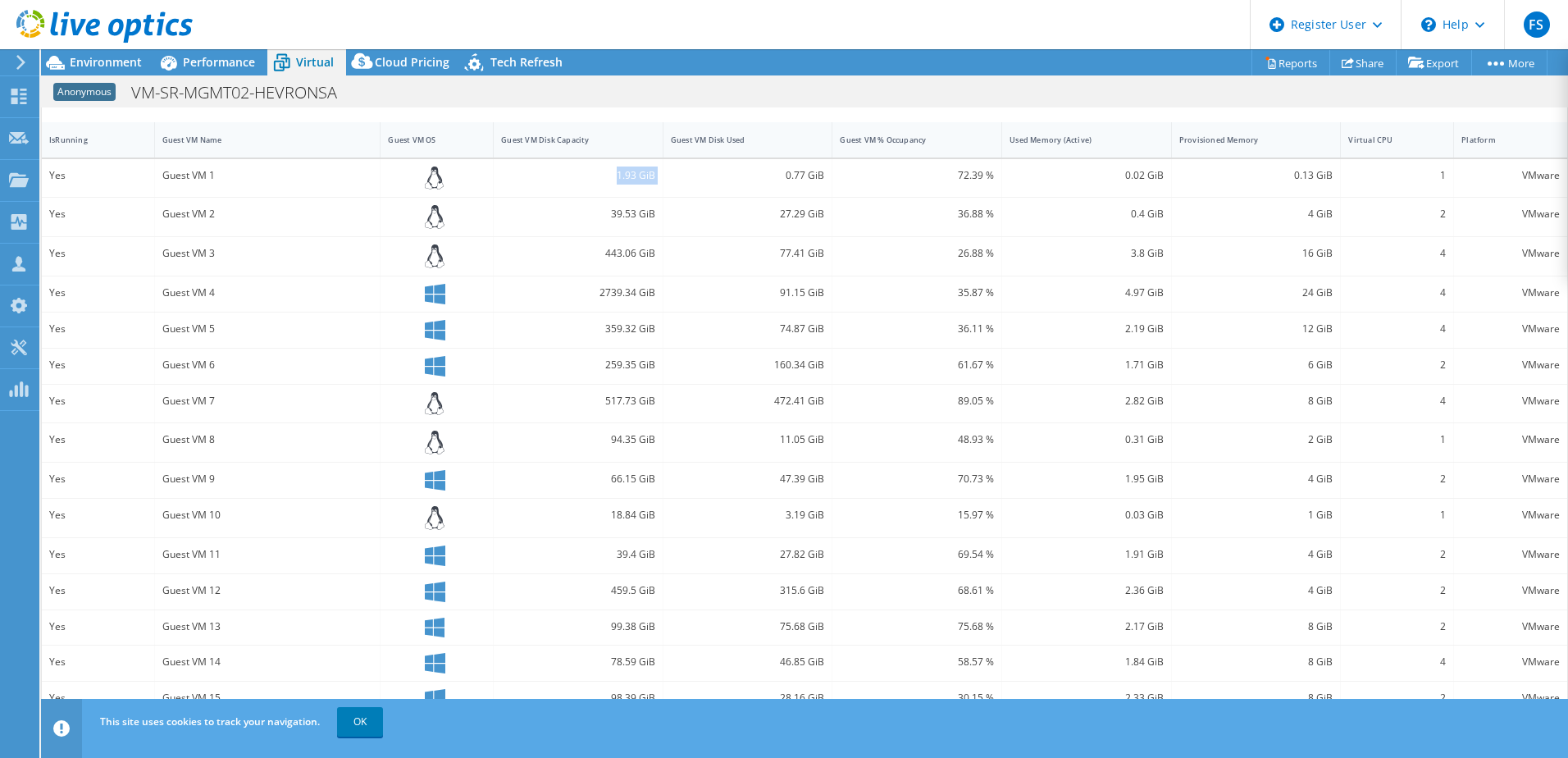
drag, startPoint x: 638, startPoint y: 177, endPoint x: 724, endPoint y: 177, distance: 86.0
click at [722, 177] on div "Yes Guest VM 1 1.93 GiB 0.77 GiB 72.39 % 0.02 GiB 0.13 GiB 1 VMware" at bounding box center [804, 177] width 1526 height 38
drag, startPoint x: 724, startPoint y: 177, endPoint x: 745, endPoint y: 176, distance: 21.0
click at [745, 176] on div "0.77 GiB" at bounding box center [748, 175] width 155 height 18
drag, startPoint x: 367, startPoint y: 728, endPoint x: 355, endPoint y: 717, distance: 16.3
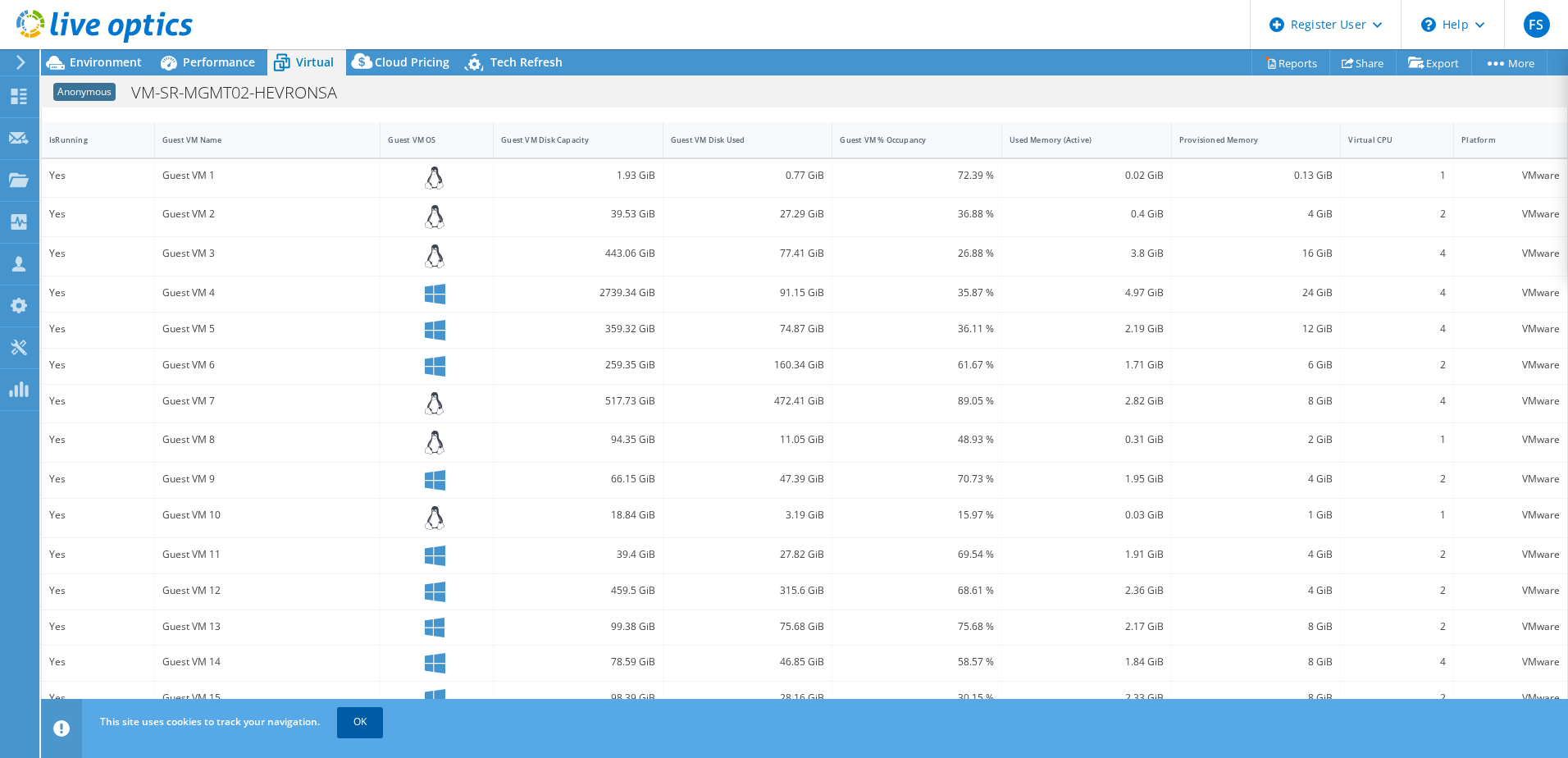
click at [367, 729] on link "OK" at bounding box center [360, 722] width 46 height 30
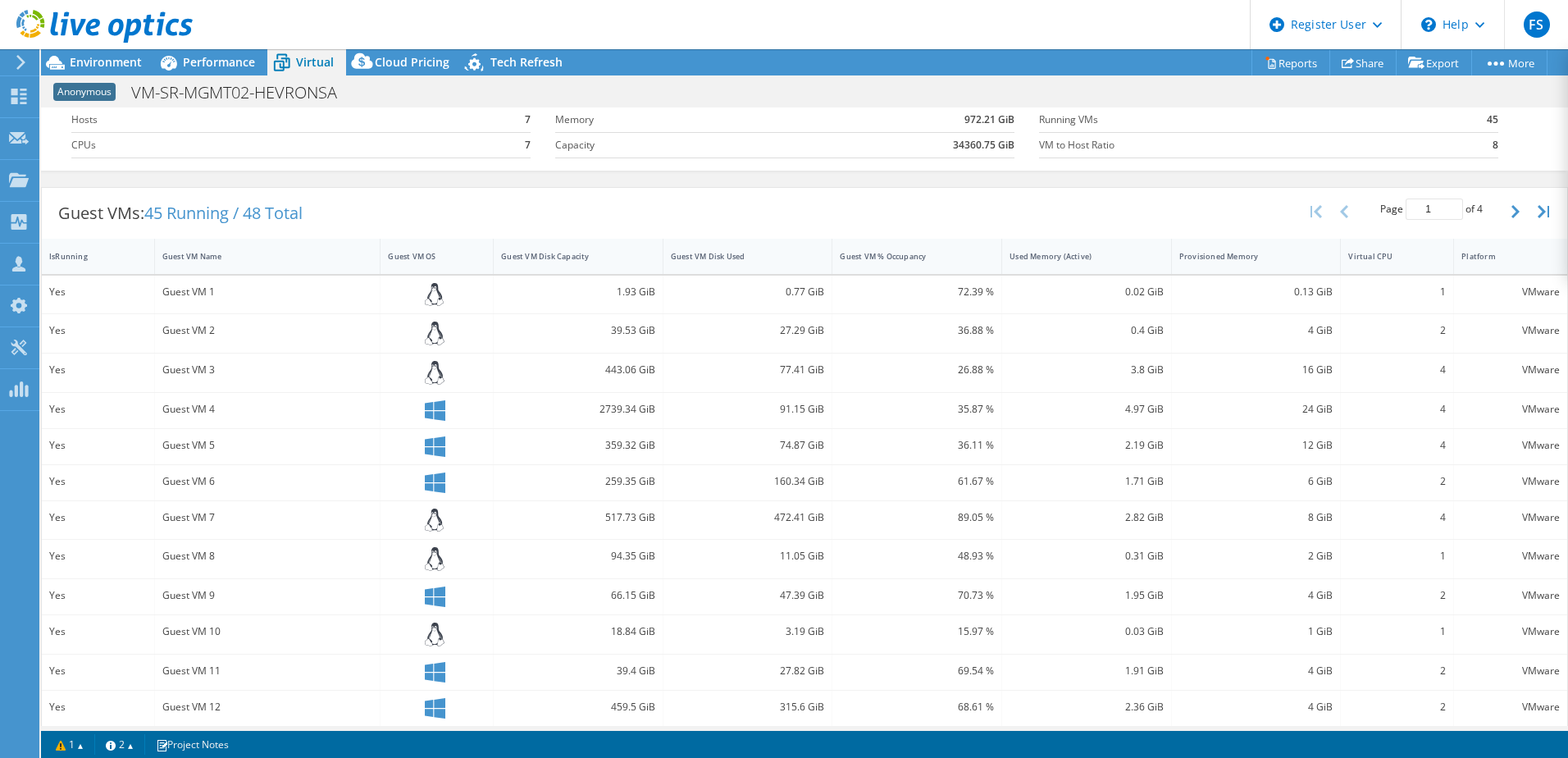
scroll to position [0, 0]
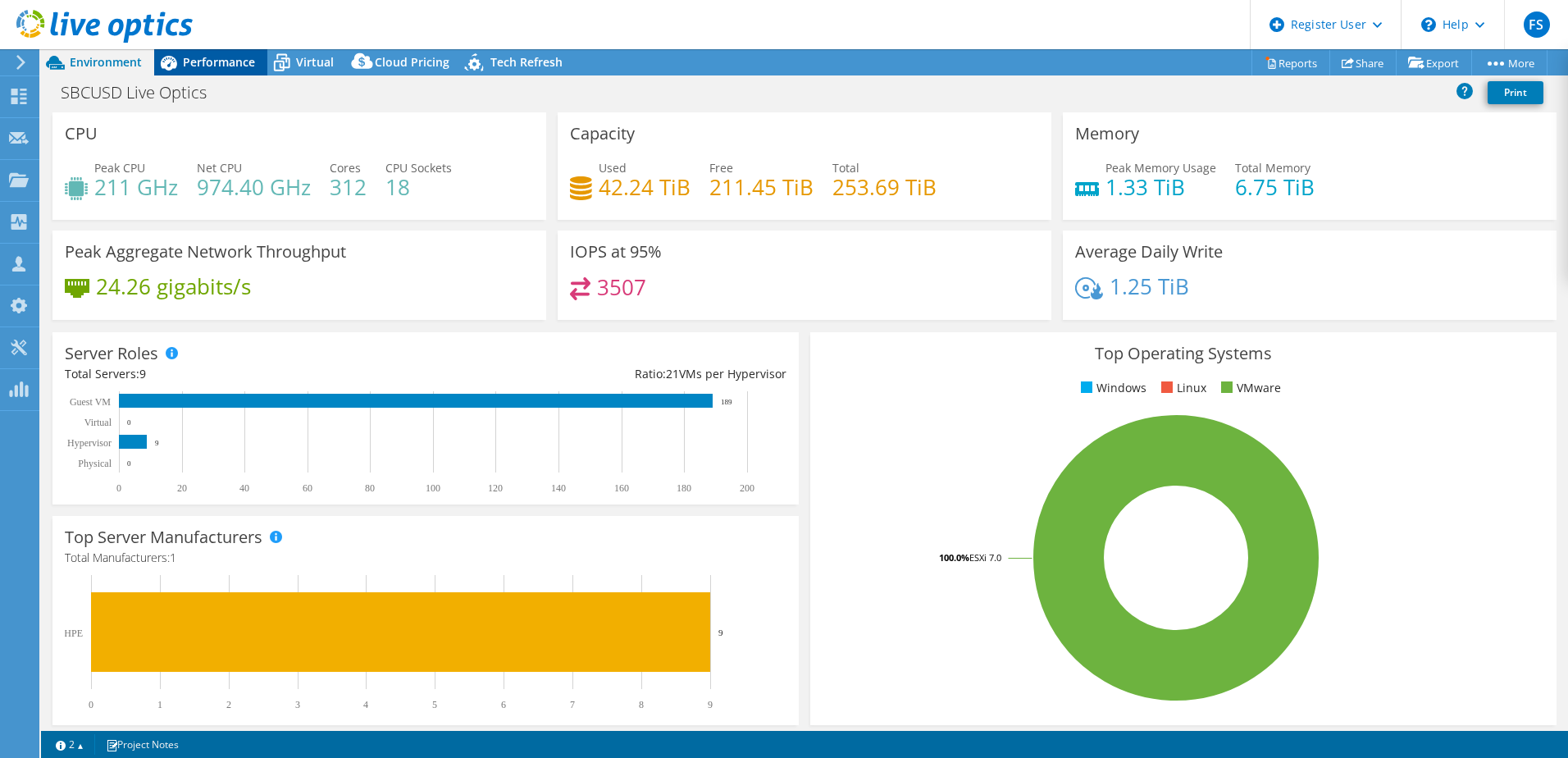
click at [206, 71] on div "Performance" at bounding box center [211, 62] width 113 height 26
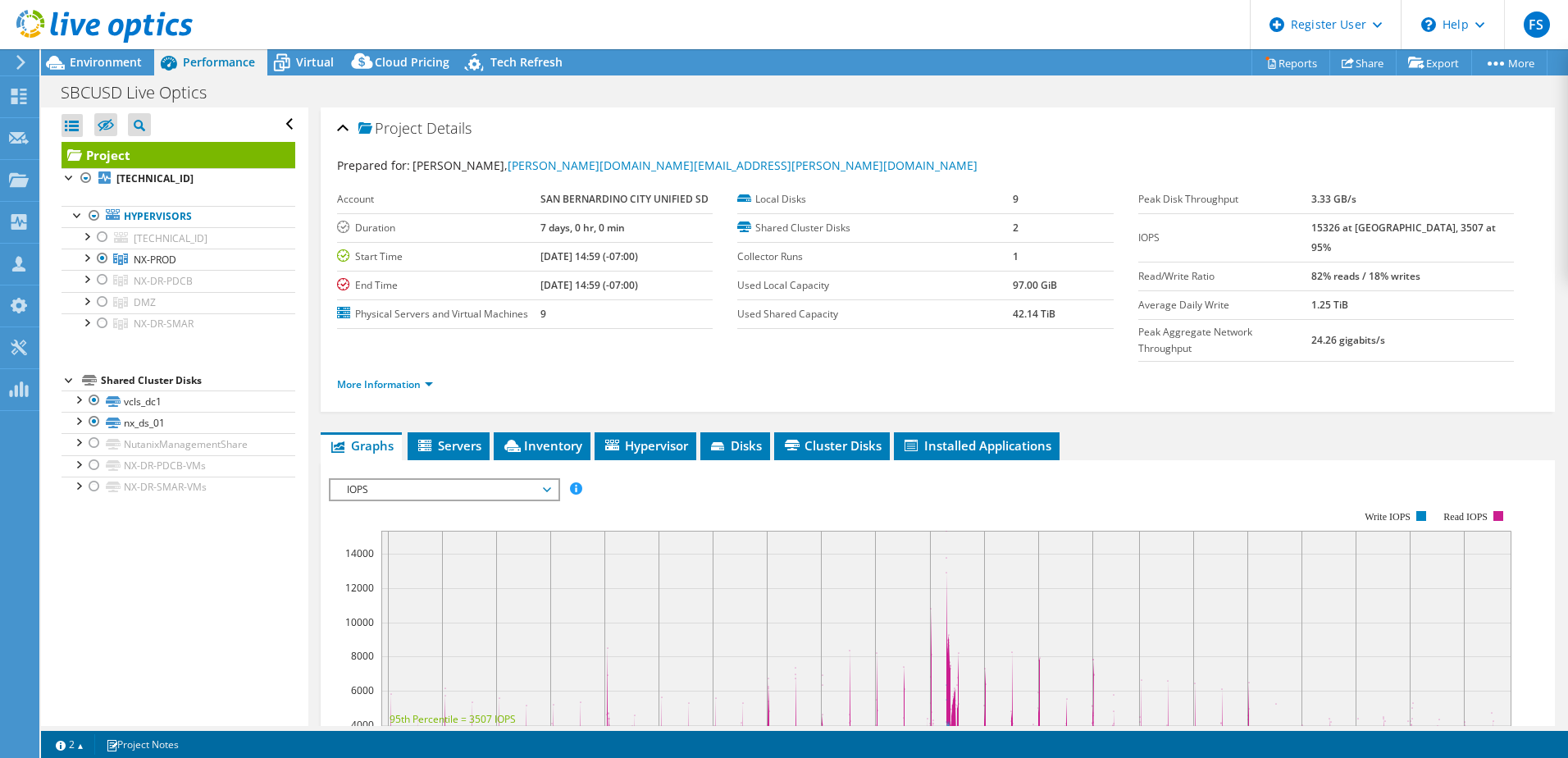
click at [136, 539] on div "Open All Close All Hide Excluded Nodes Project Tree Filter" at bounding box center [174, 417] width 267 height 618
click at [194, 255] on link "NX-PROD" at bounding box center [177, 259] width 233 height 21
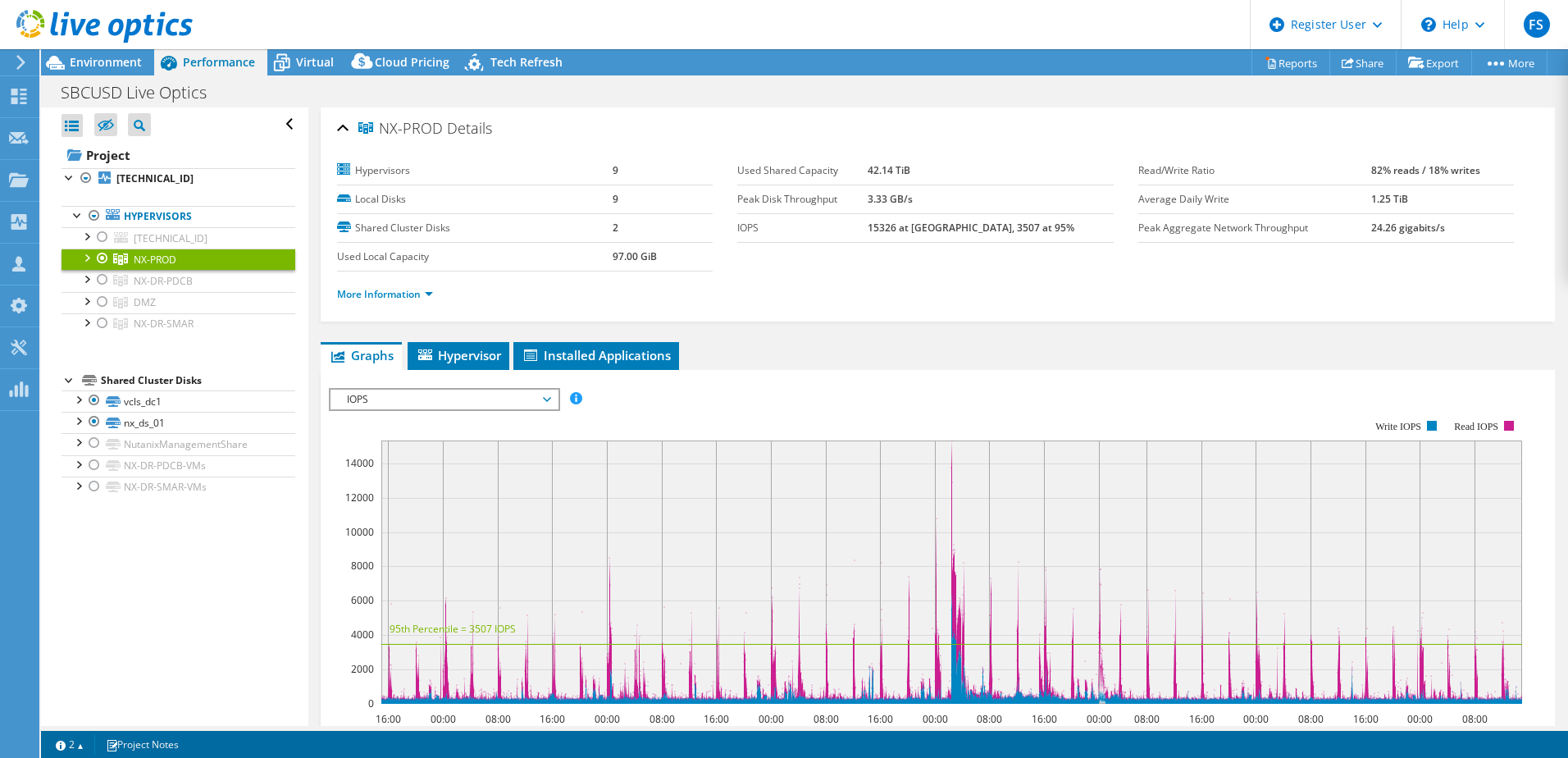
click at [83, 256] on div at bounding box center [86, 256] width 16 height 16
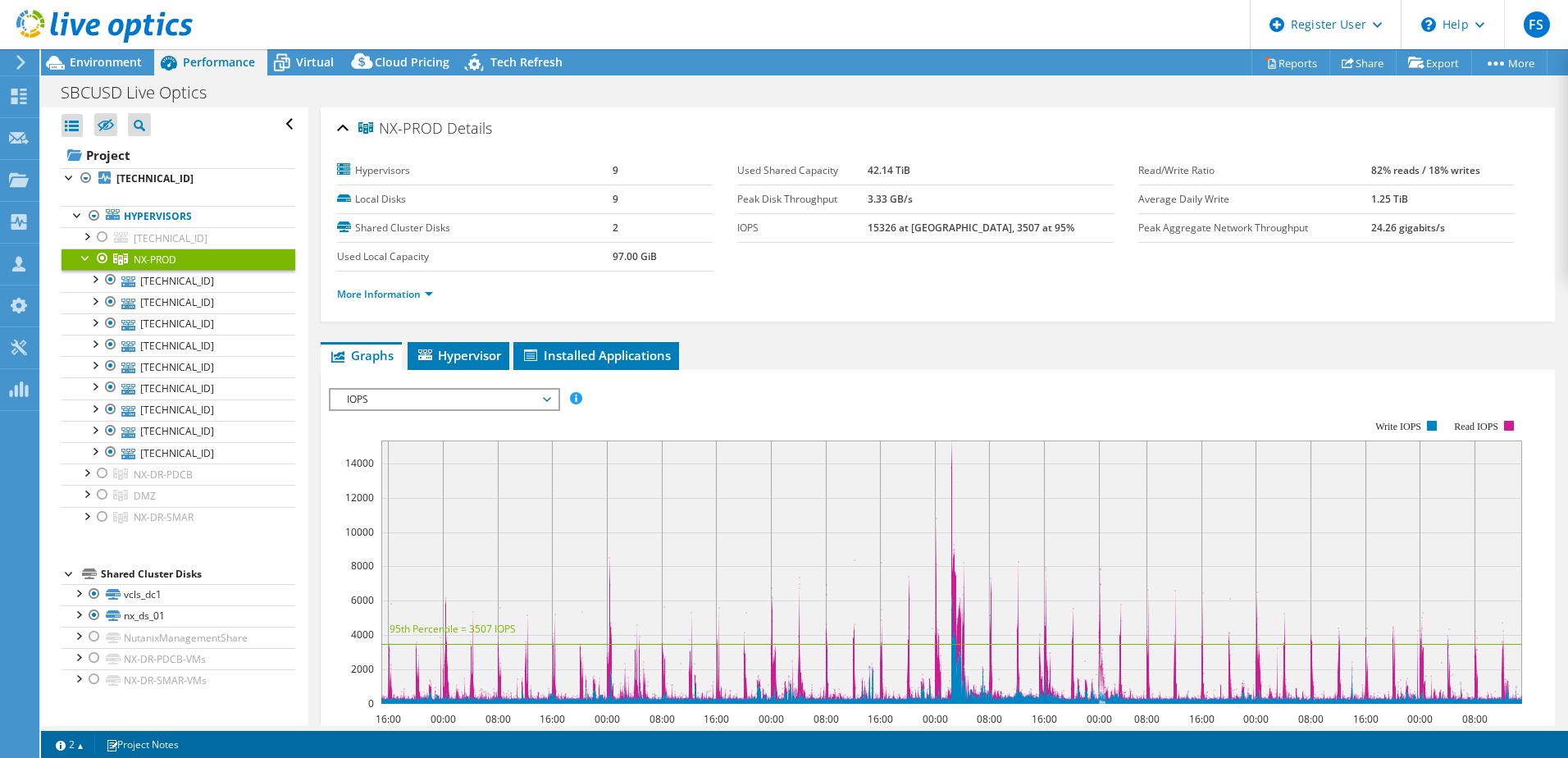
click at [88, 255] on div at bounding box center [86, 256] width 16 height 16
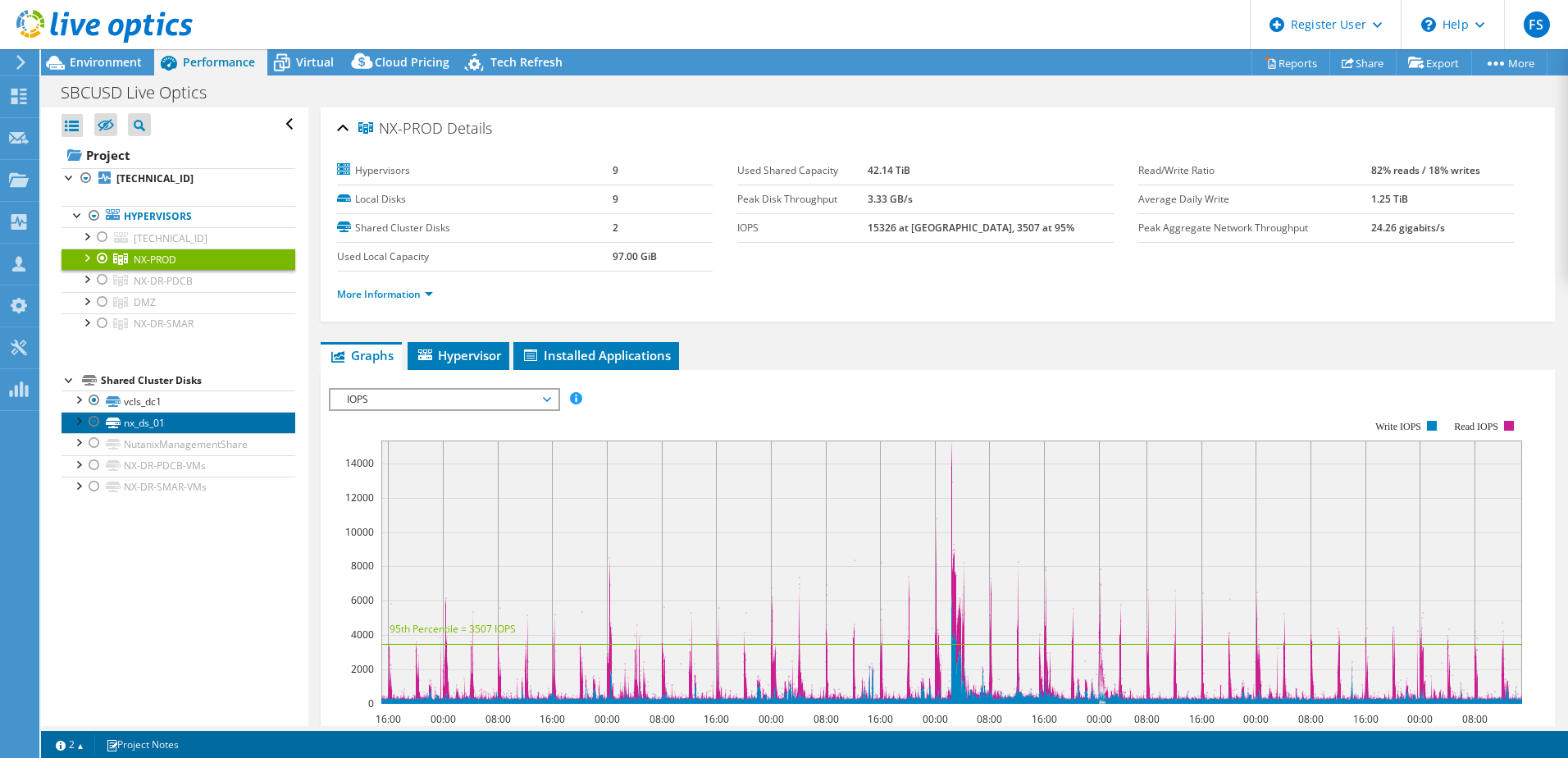
click at [178, 422] on link "nx_ds_01" at bounding box center [177, 422] width 233 height 21
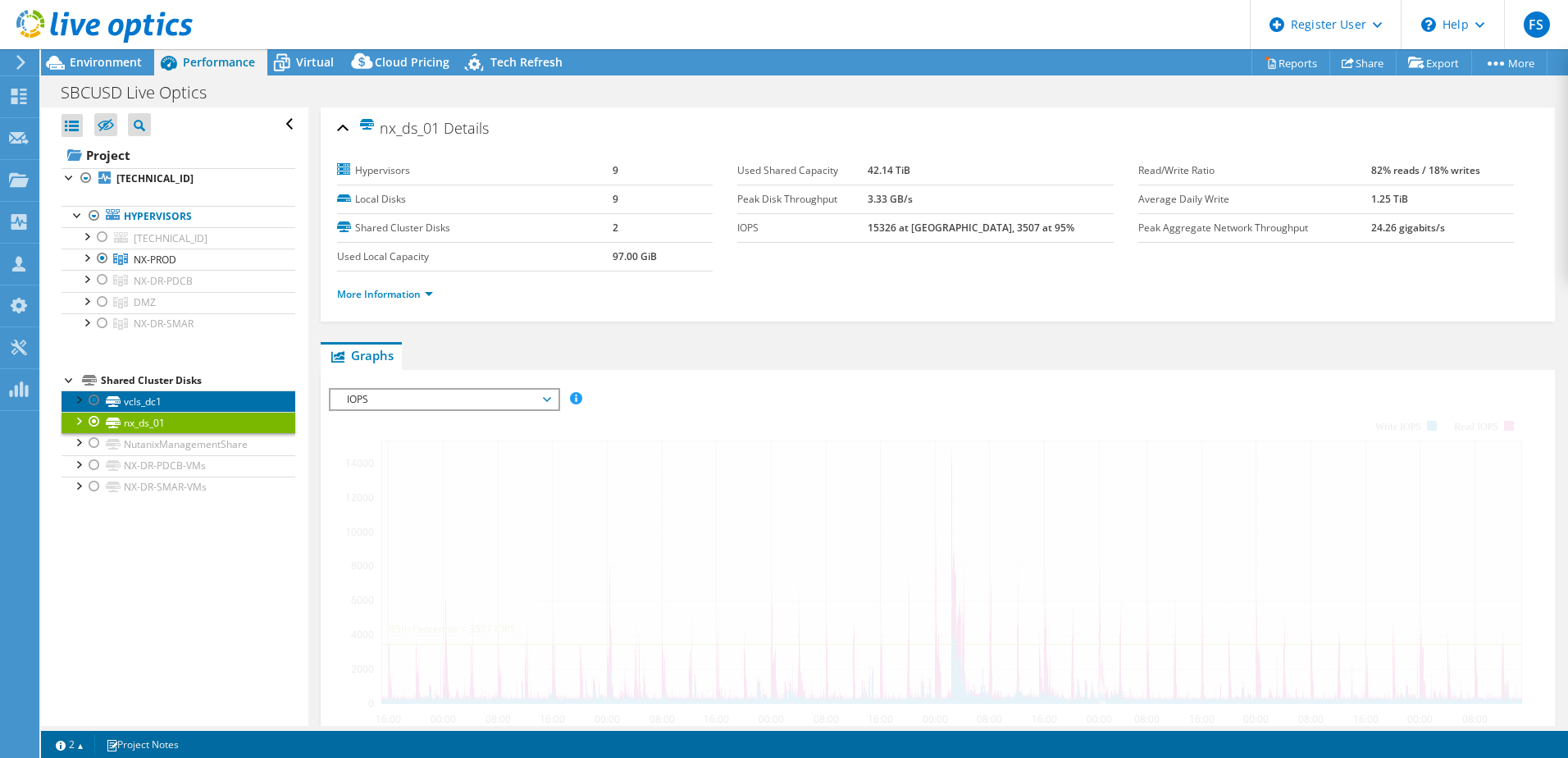
click at [177, 406] on link "vcls_dc1" at bounding box center [177, 401] width 233 height 21
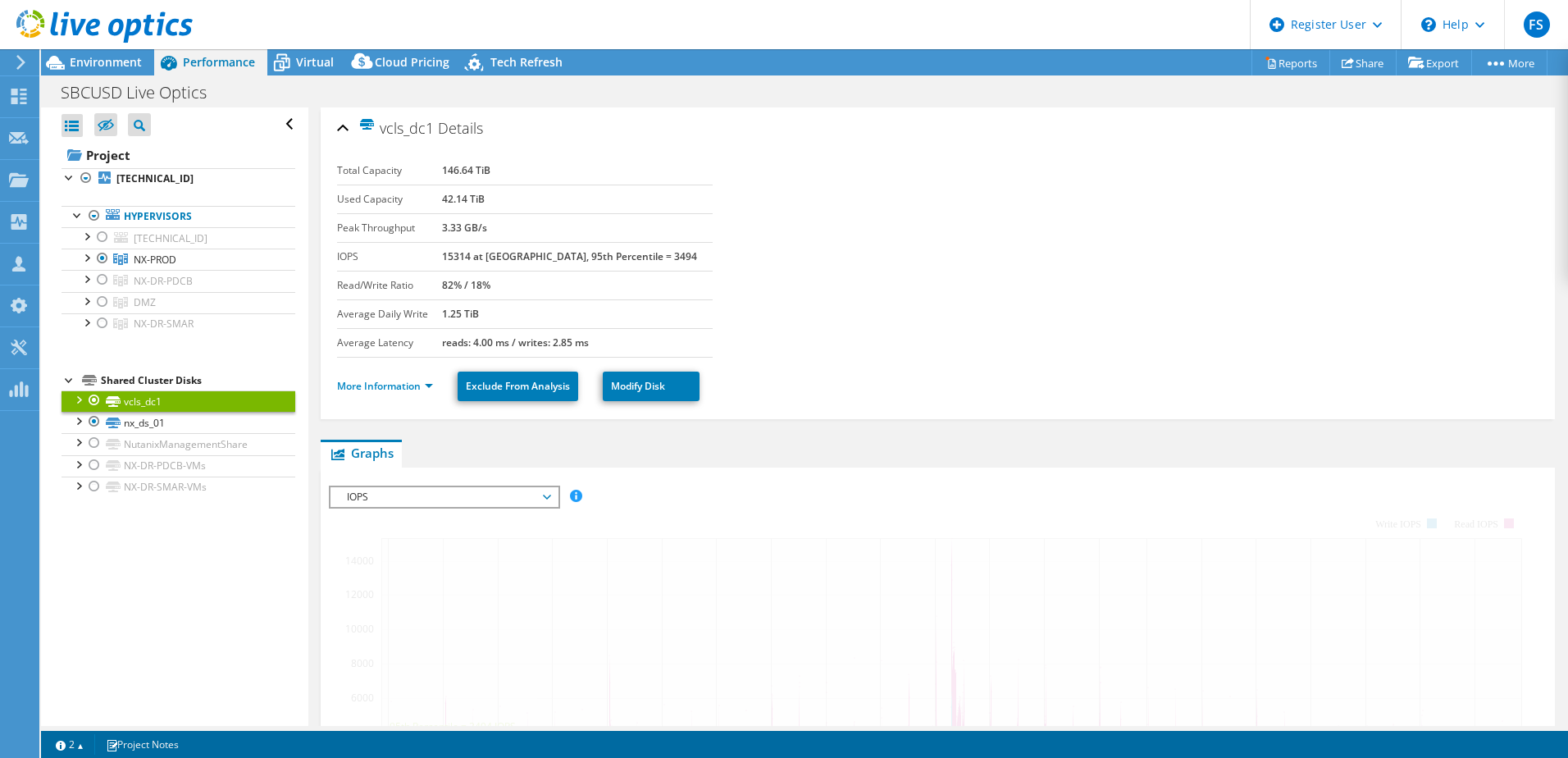
click at [78, 398] on div at bounding box center [77, 398] width 16 height 16
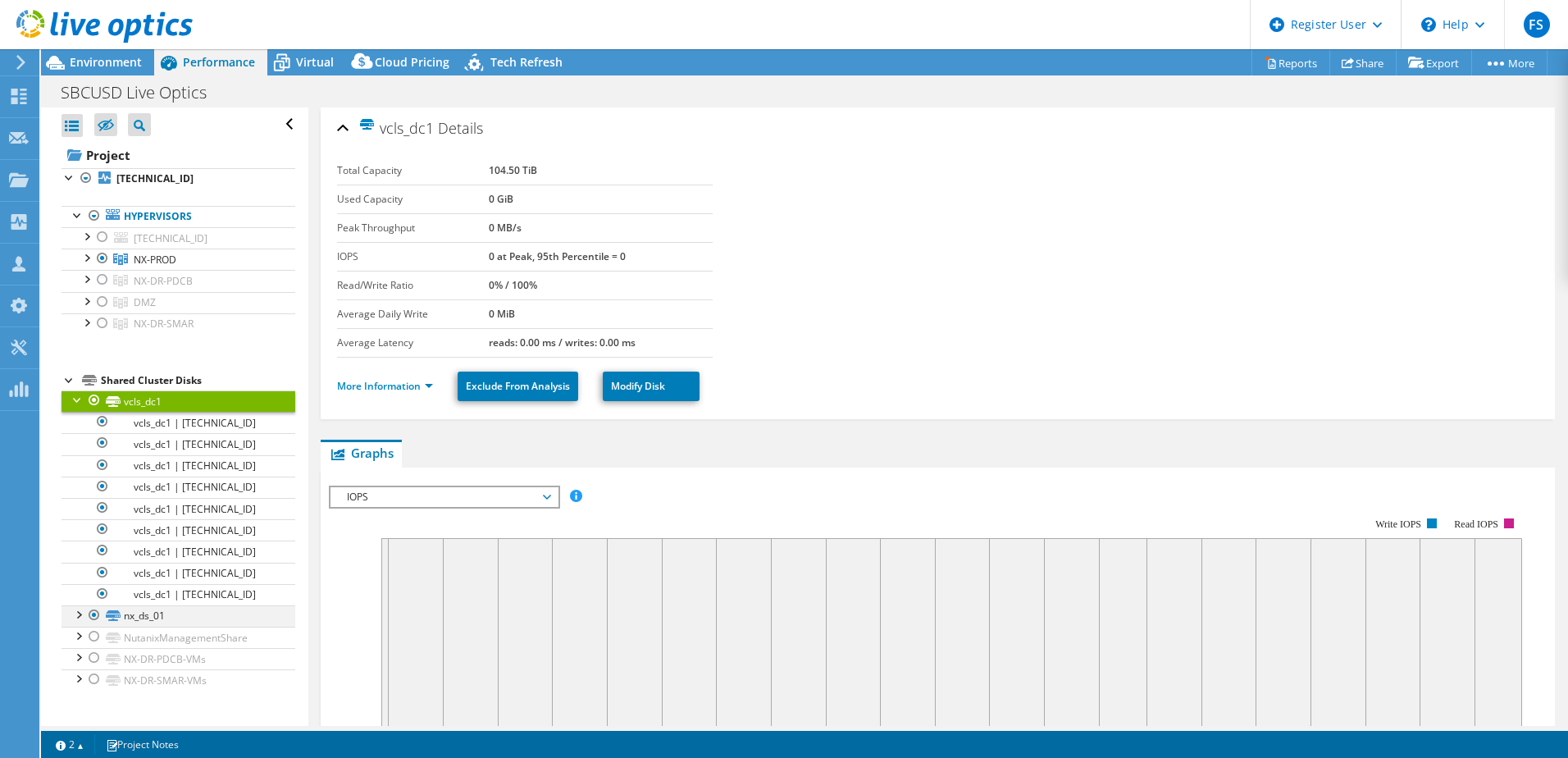
click at [81, 619] on div at bounding box center [77, 613] width 16 height 16
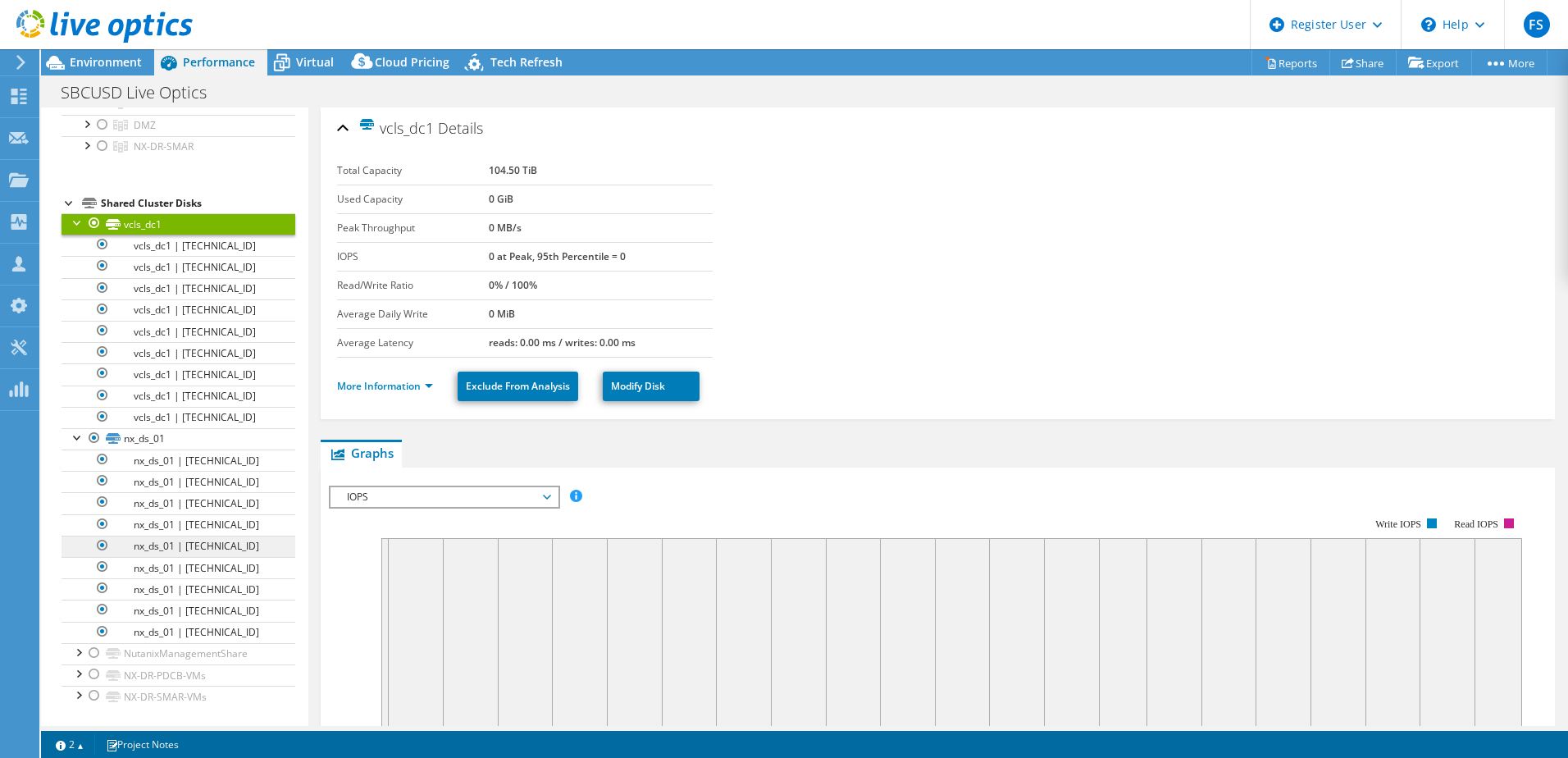
scroll to position [178, 0]
click at [222, 628] on link "nx_ds_01 | [TECHNICAL_ID]" at bounding box center [177, 631] width 233 height 21
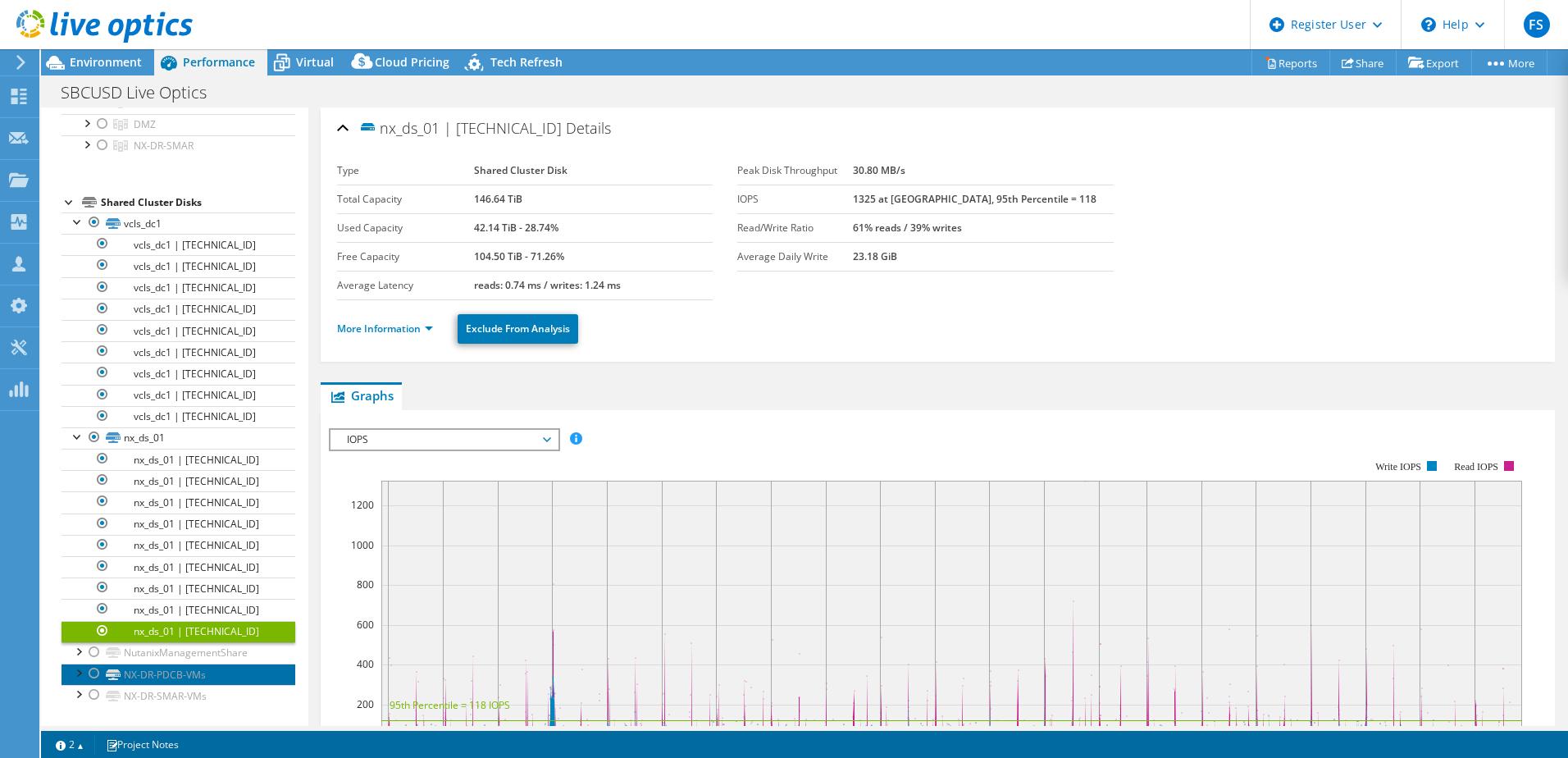
click at [175, 666] on link "NX-DR-PDCB-VMs" at bounding box center [177, 673] width 233 height 21
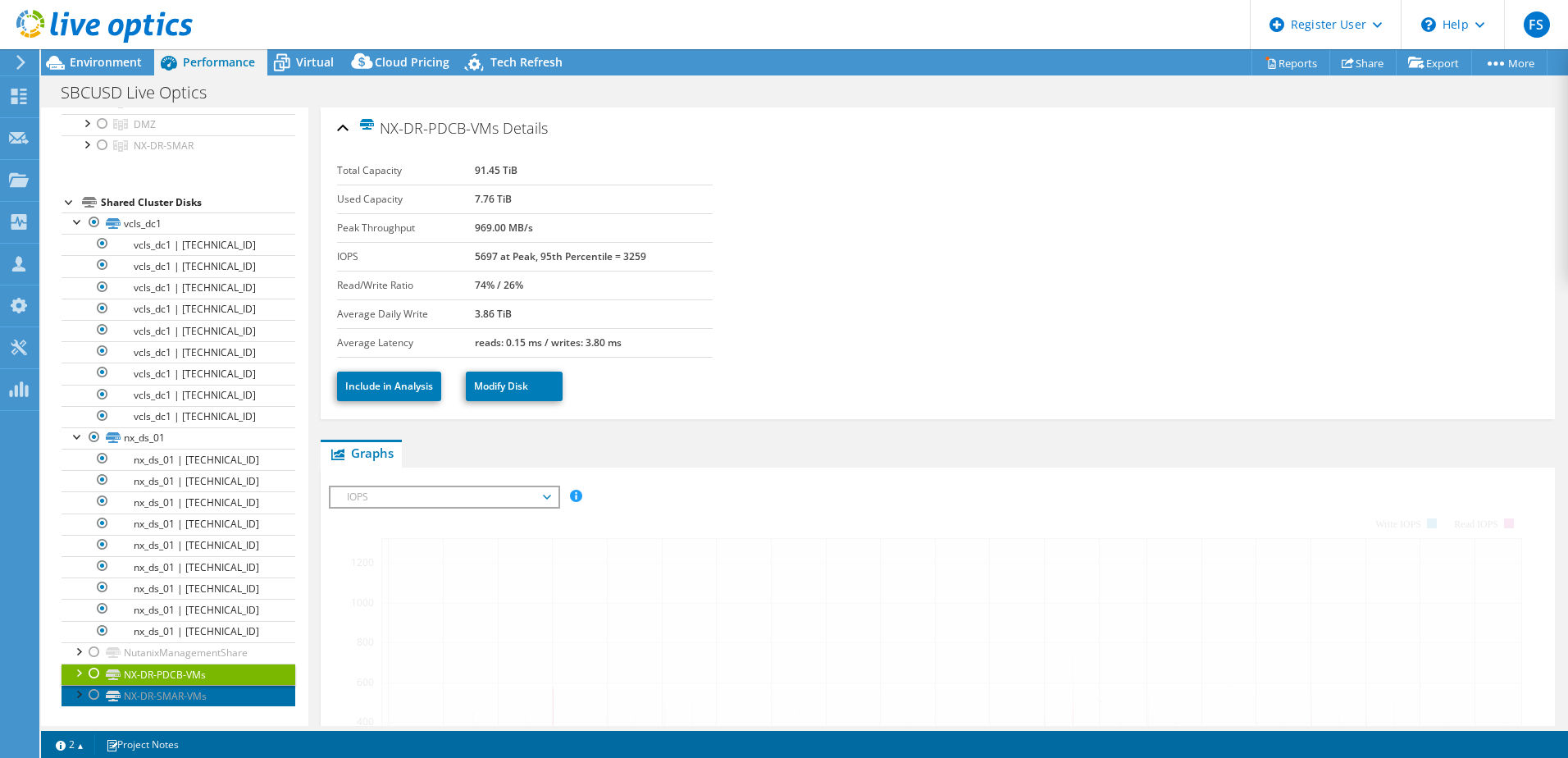
click at [132, 686] on link "NX-DR-SMAR-VMs" at bounding box center [177, 695] width 233 height 21
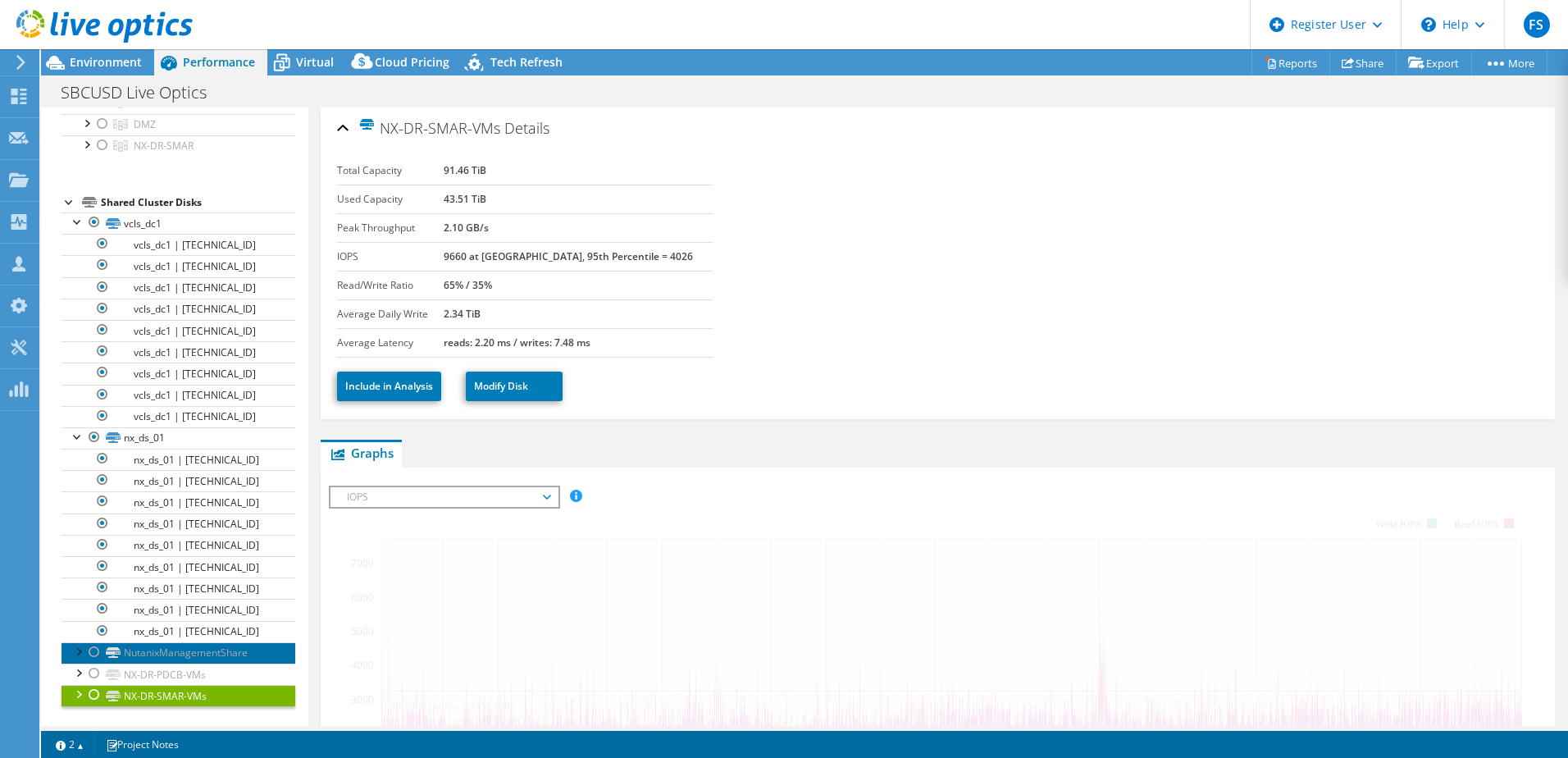
click at [133, 661] on link "NutanixManagementShare" at bounding box center [177, 652] width 233 height 21
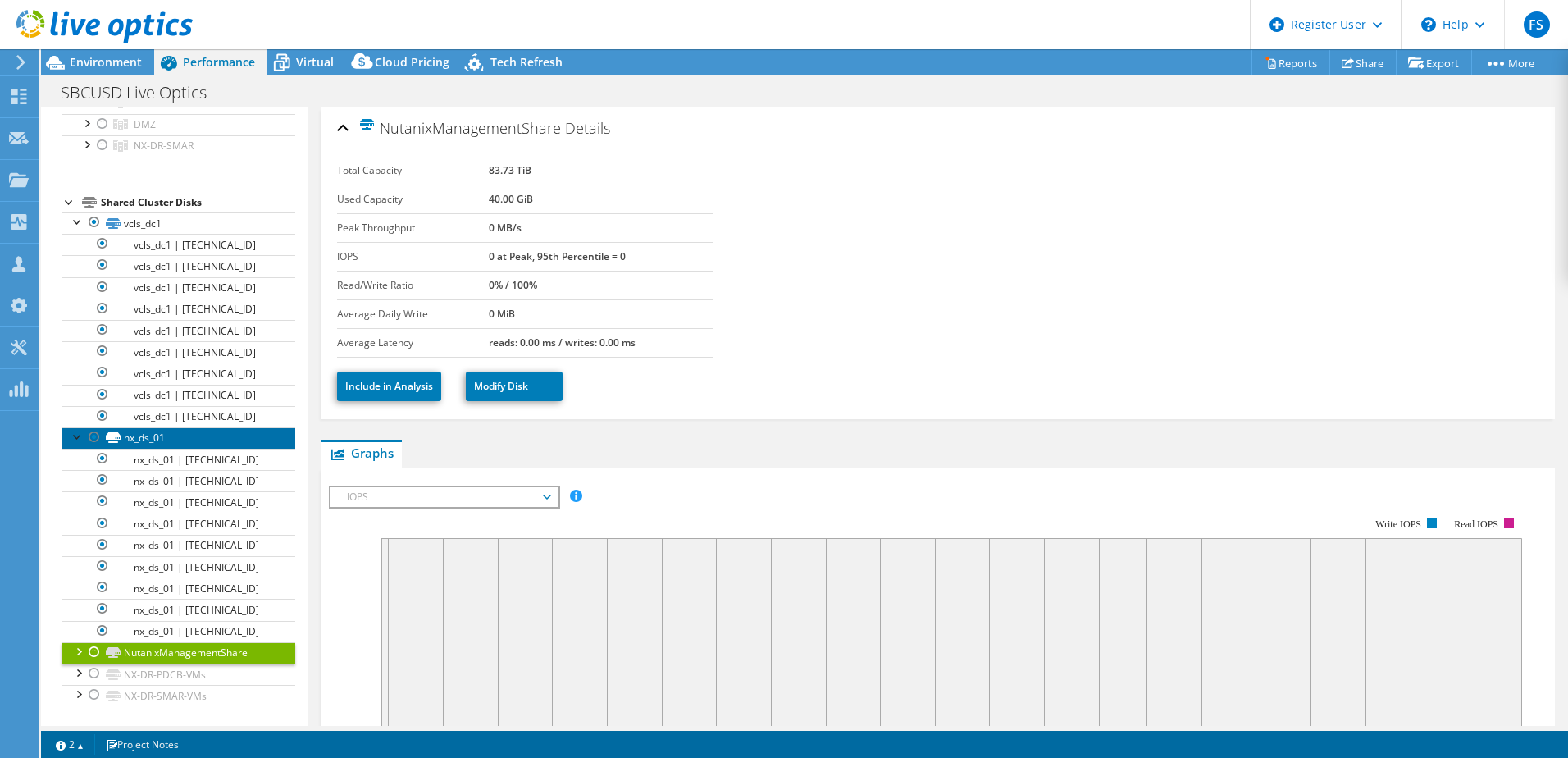
click at [121, 435] on link "nx_ds_01" at bounding box center [177, 437] width 233 height 21
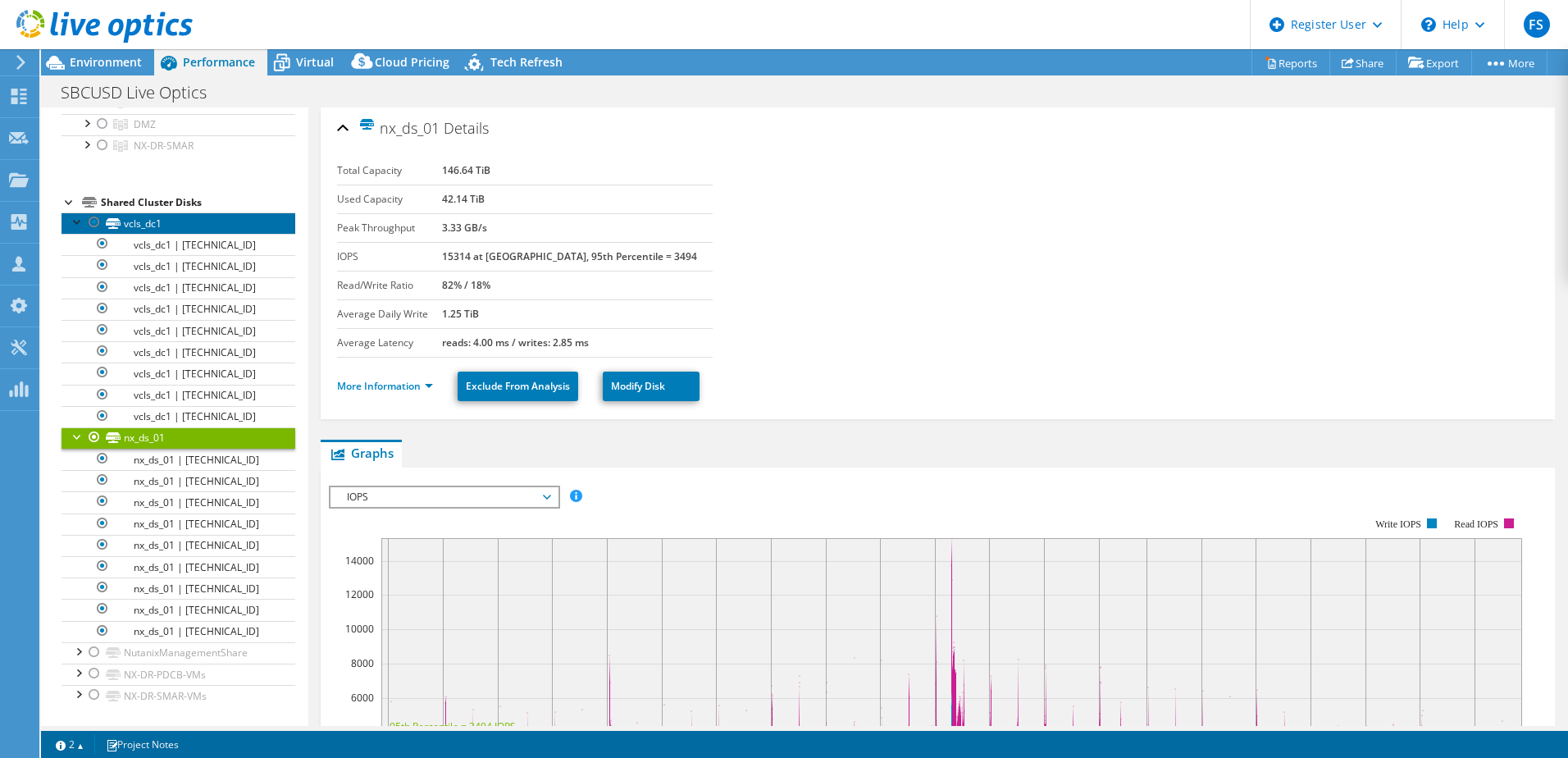
click at [127, 222] on link "vcls_dc1" at bounding box center [177, 222] width 233 height 21
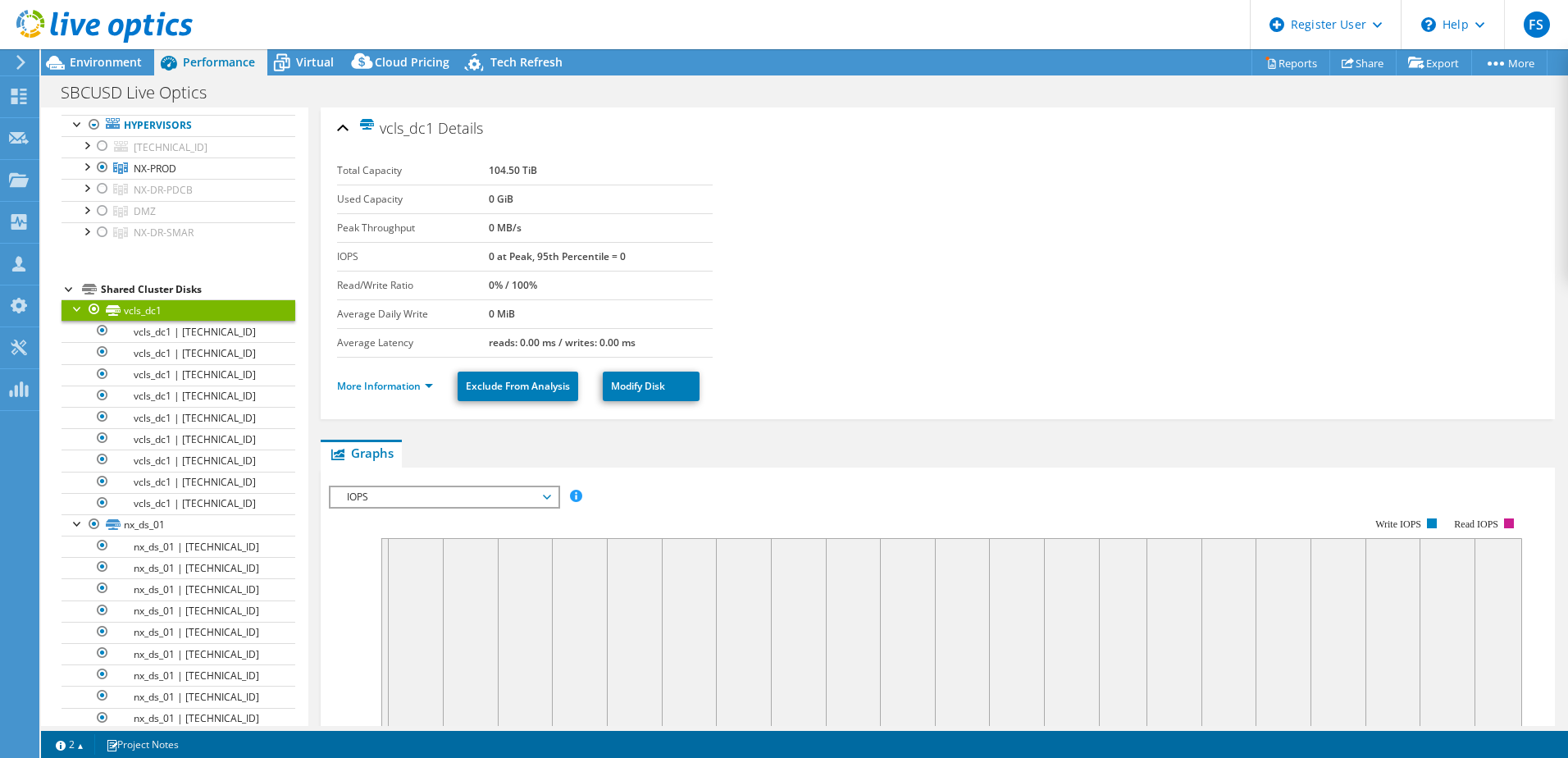
scroll to position [14, 0]
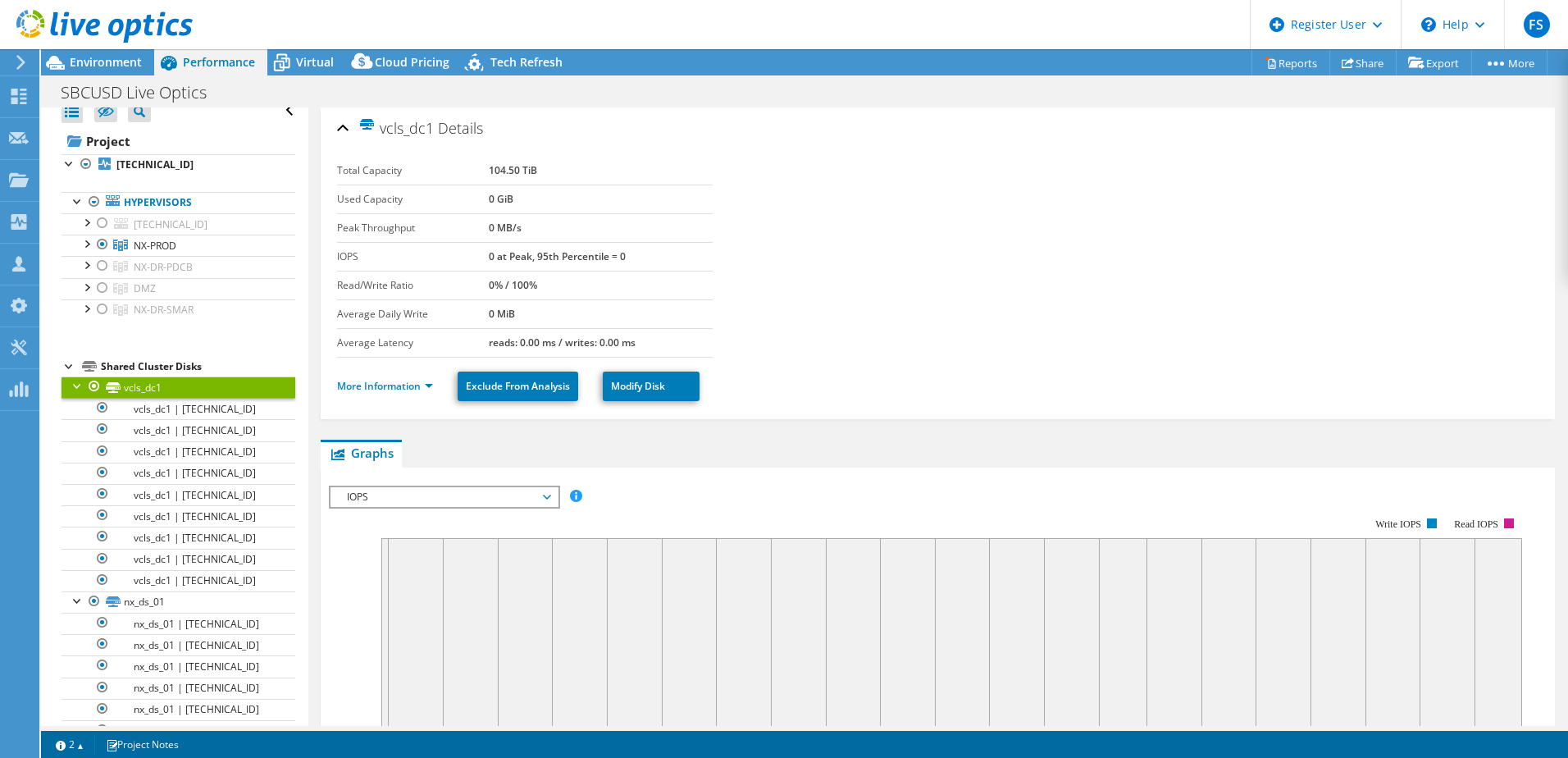
click at [171, 365] on div "Shared Cluster Disks" at bounding box center [198, 366] width 194 height 20
click at [132, 598] on link "nx_ds_01" at bounding box center [177, 601] width 233 height 21
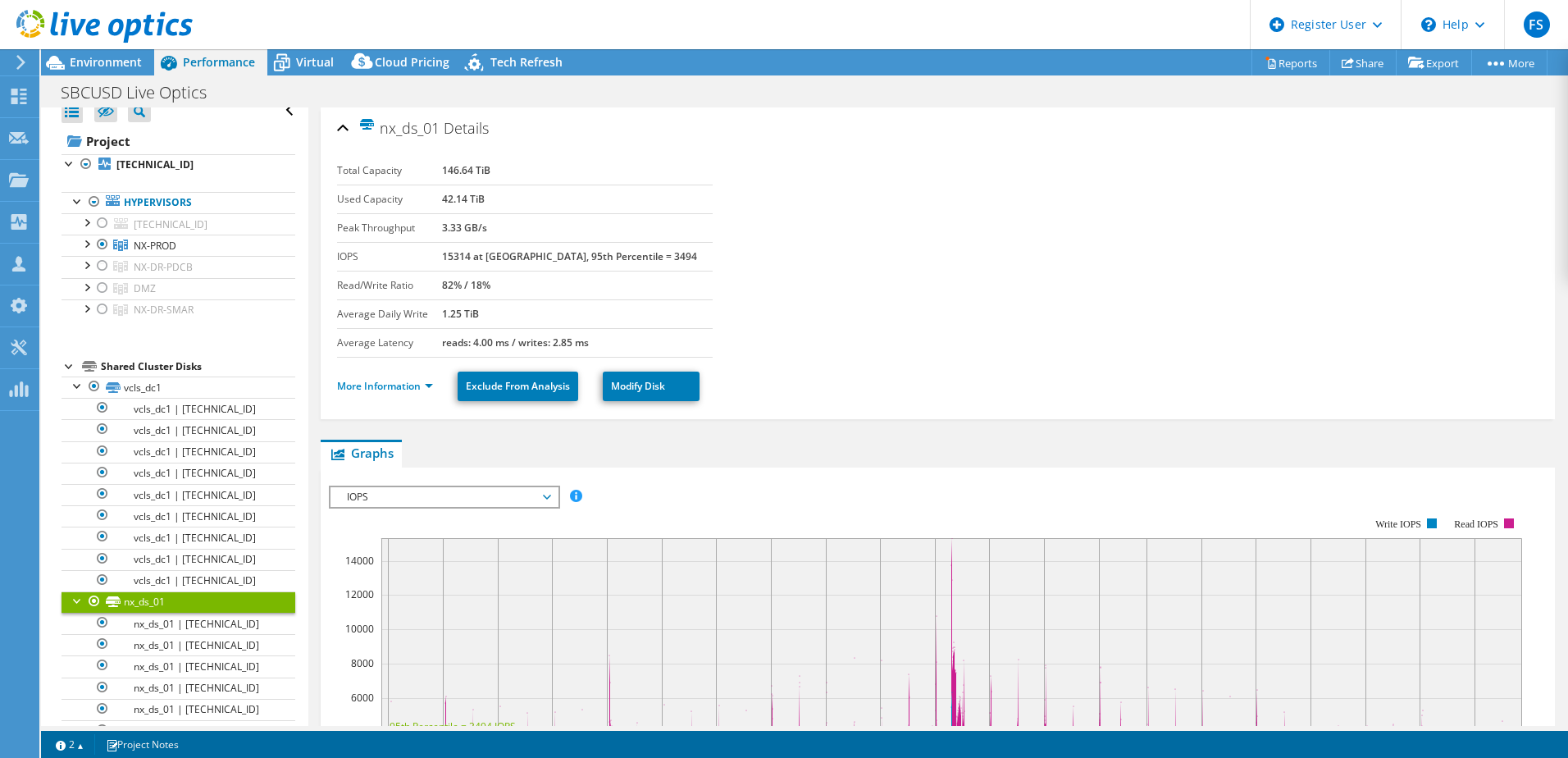
scroll to position [0, 0]
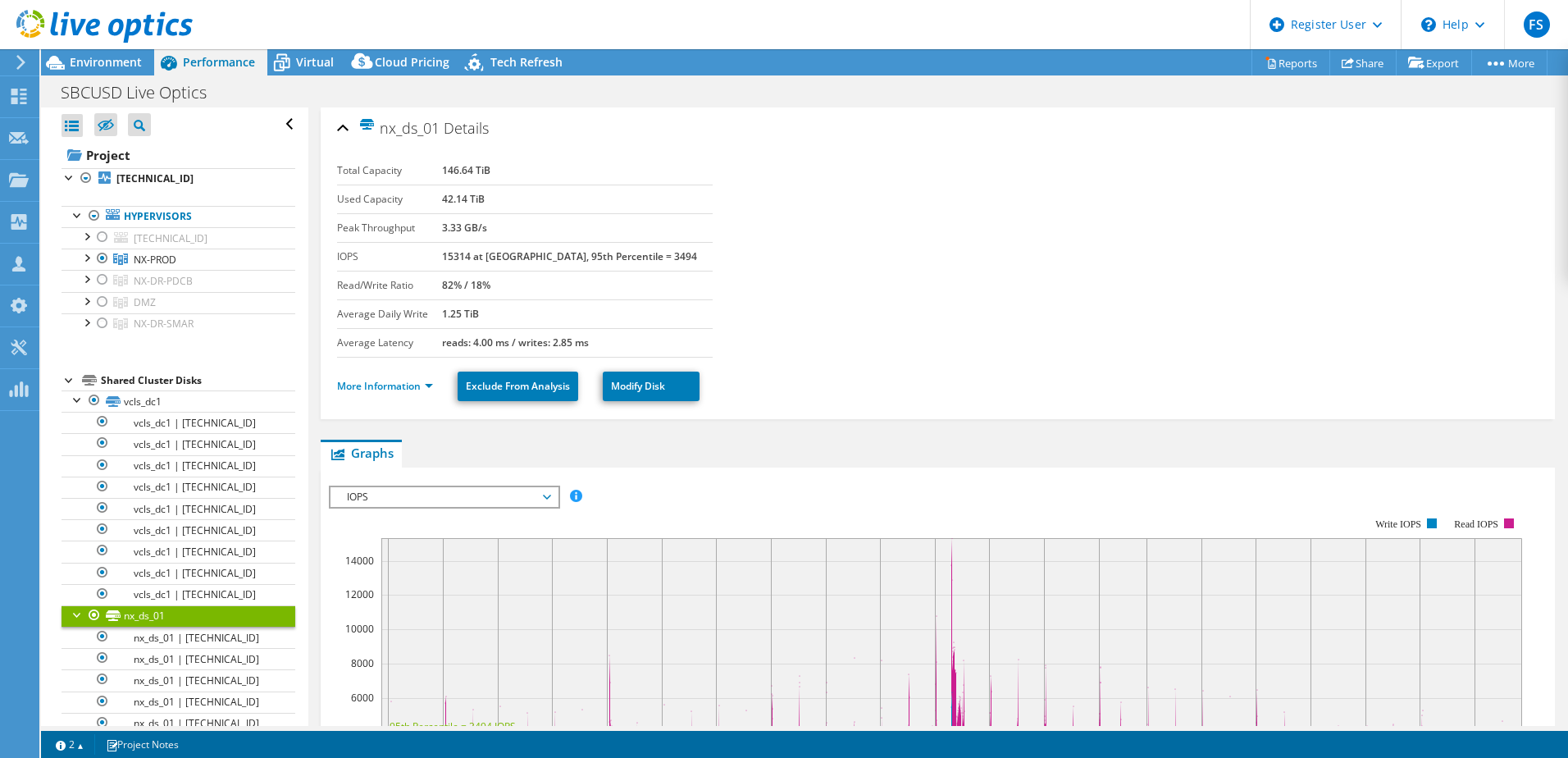
drag, startPoint x: 453, startPoint y: 289, endPoint x: 564, endPoint y: 281, distance: 111.3
click at [564, 281] on tr "Read/Write Ratio 82% / 18%" at bounding box center [525, 285] width 375 height 29
click at [517, 292] on td "82% / 18%" at bounding box center [577, 285] width 271 height 29
drag, startPoint x: 654, startPoint y: 350, endPoint x: 452, endPoint y: 267, distance: 218.4
click at [452, 267] on tbody "Total Capacity 146.64 TiB Used Capacity 42.14 TiB Peak Throughput 3.33 GB/s IOP…" at bounding box center [525, 256] width 375 height 201
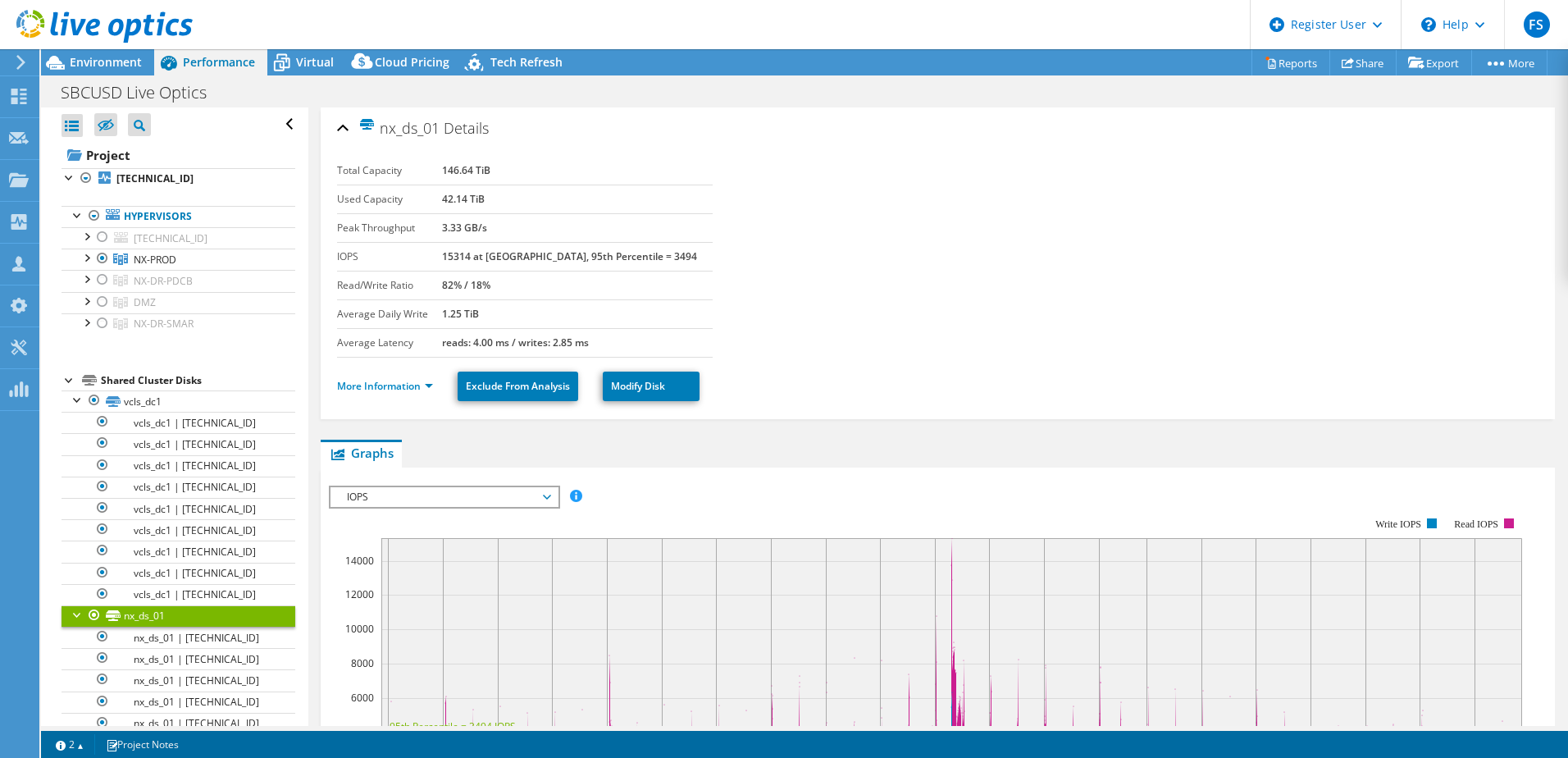
drag, startPoint x: 452, startPoint y: 267, endPoint x: 404, endPoint y: 278, distance: 49.2
click at [404, 278] on label "Read/Write Ratio" at bounding box center [390, 284] width 105 height 16
click at [430, 390] on link "More Information" at bounding box center [385, 385] width 96 height 14
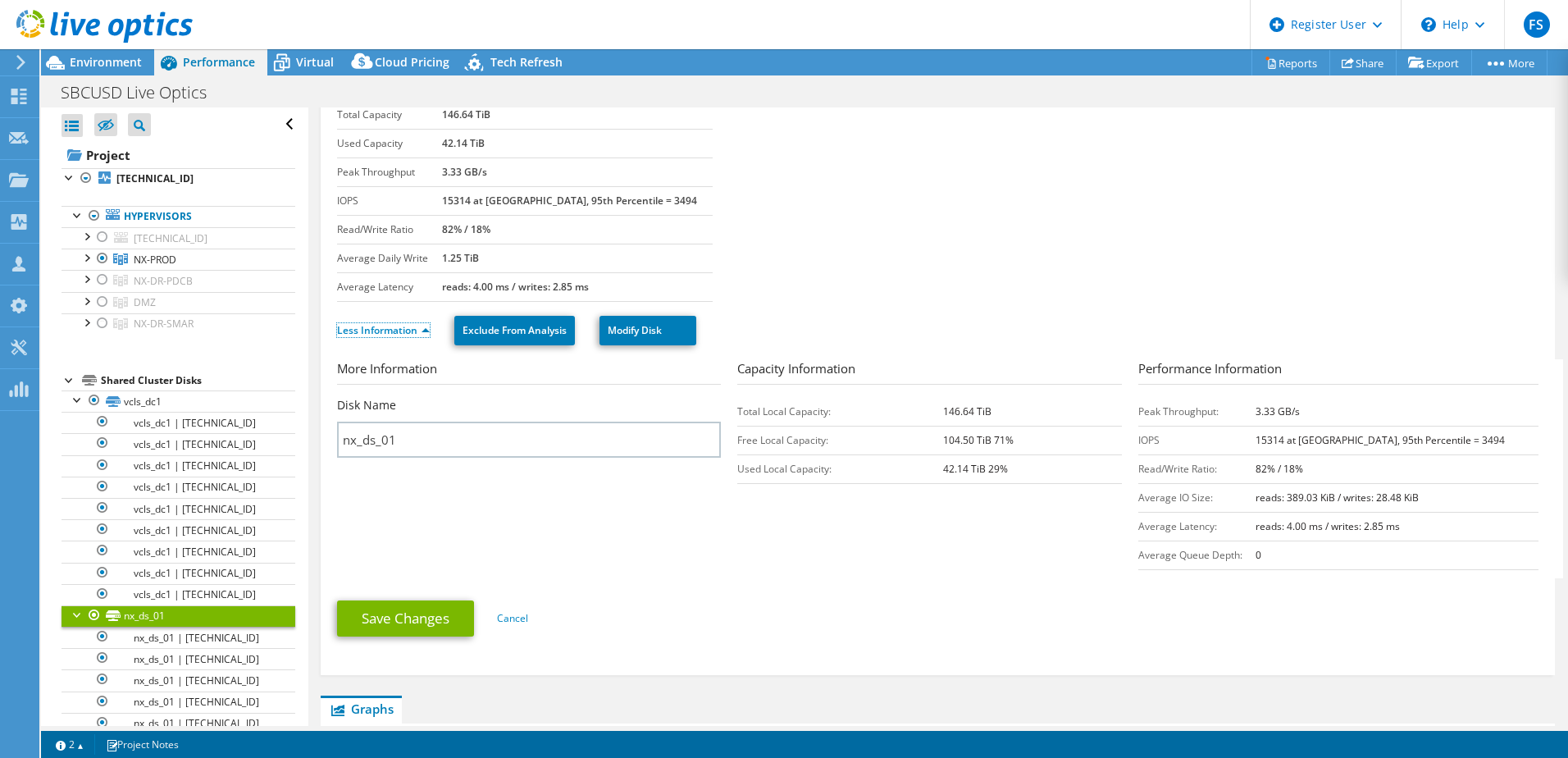
scroll to position [82, 0]
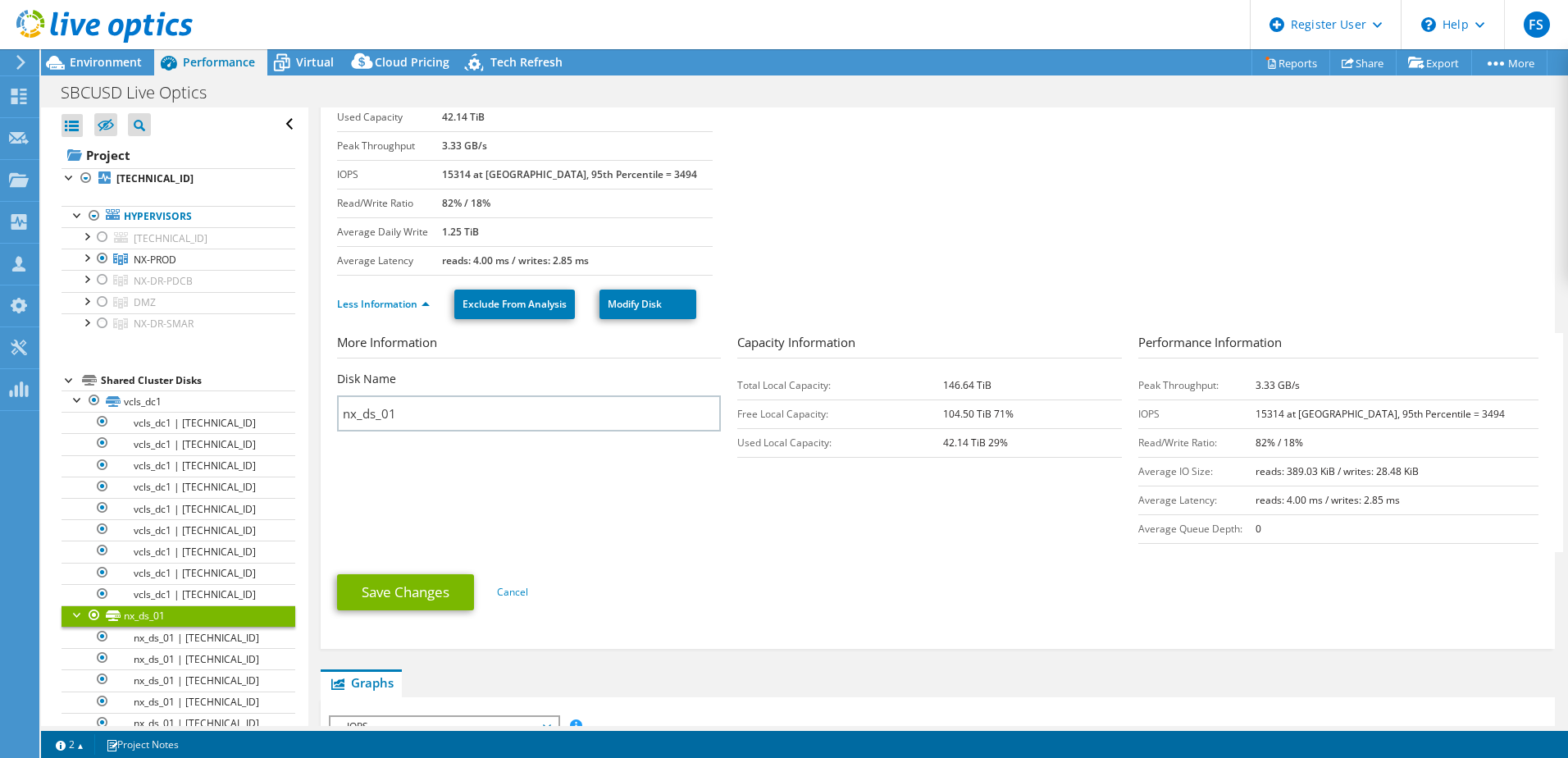
click at [582, 488] on section "More Information Disk Name nx_ds_01 Capacity Information Total Local Capacity: …" at bounding box center [941, 442] width 1210 height 219
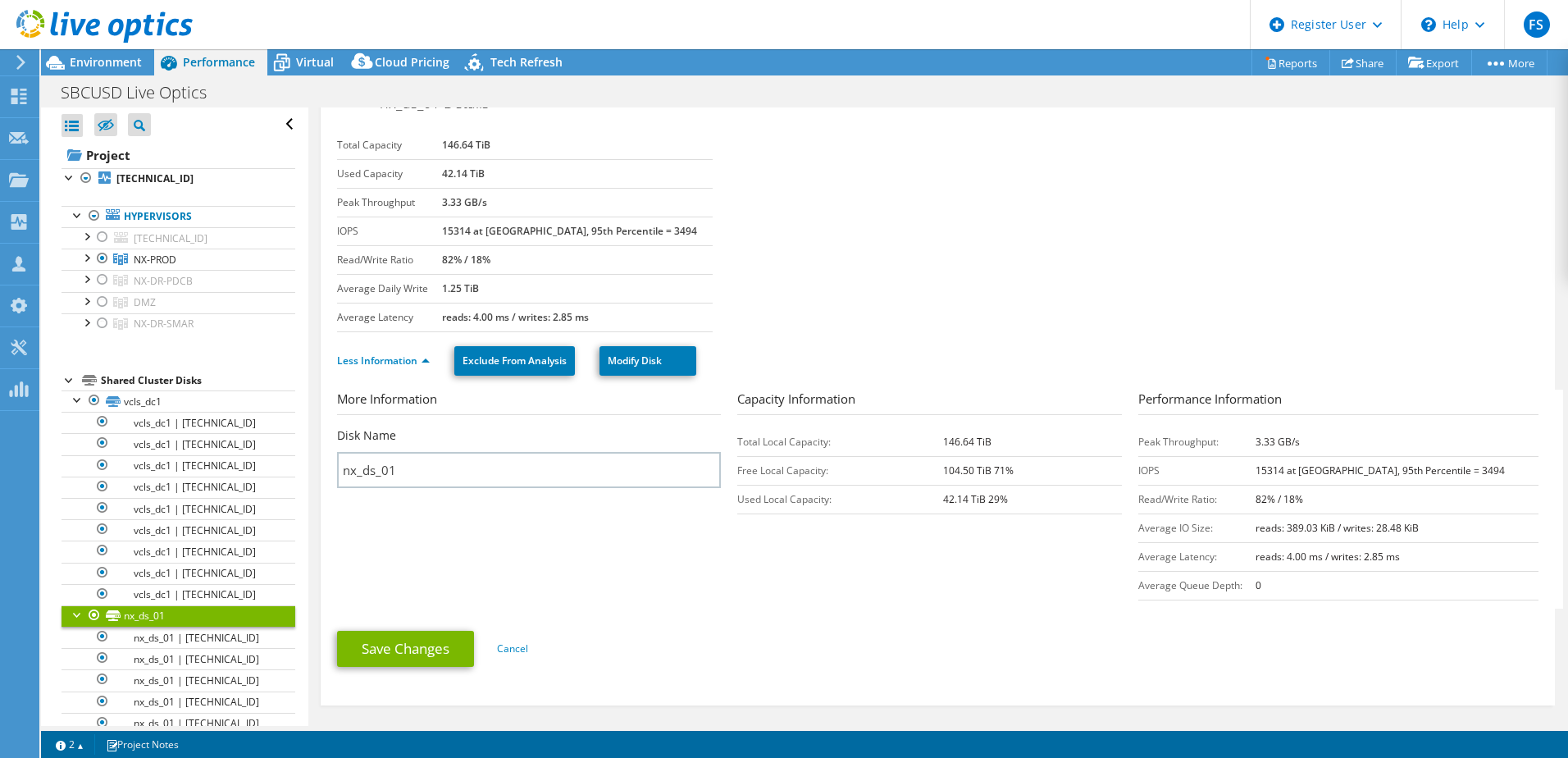
scroll to position [0, 0]
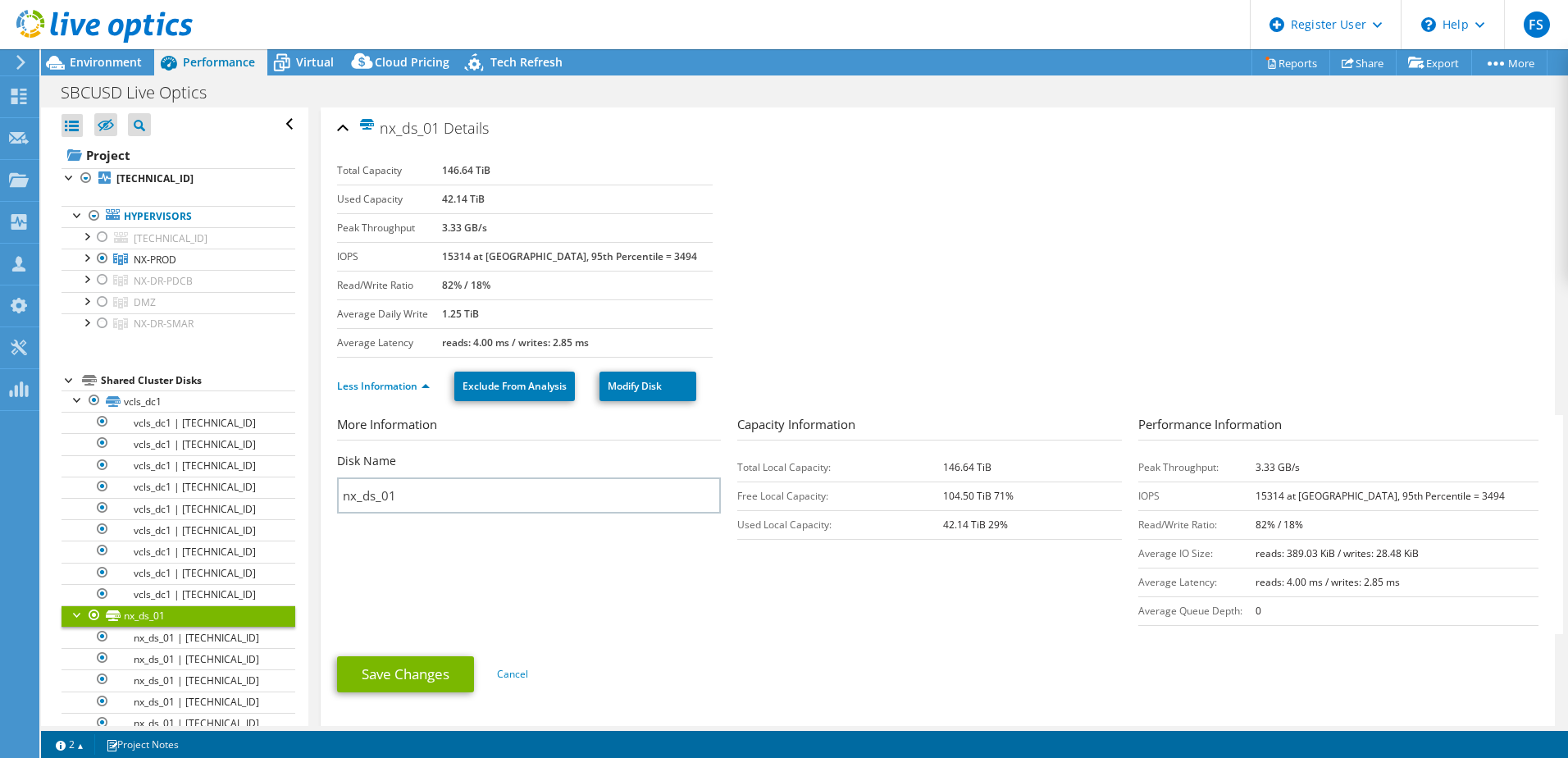
drag, startPoint x: 710, startPoint y: 343, endPoint x: 335, endPoint y: 175, distance: 410.9
click at [335, 175] on div "nx_ds_01 Details Total Capacity 146.64 TiB Used Capacity 42.14 TiB Peak Through…" at bounding box center [938, 419] width 1234 height 623
